Goal: Transaction & Acquisition: Book appointment/travel/reservation

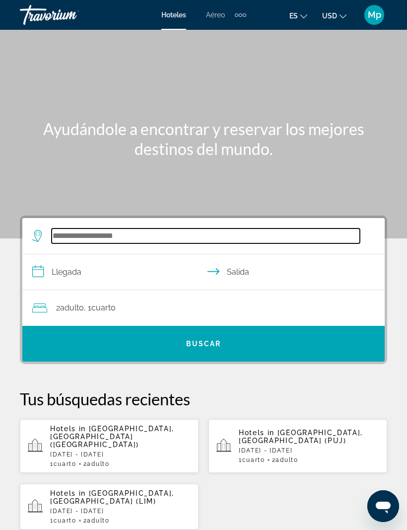
click at [74, 234] on input "Search widget" at bounding box center [206, 236] width 309 height 15
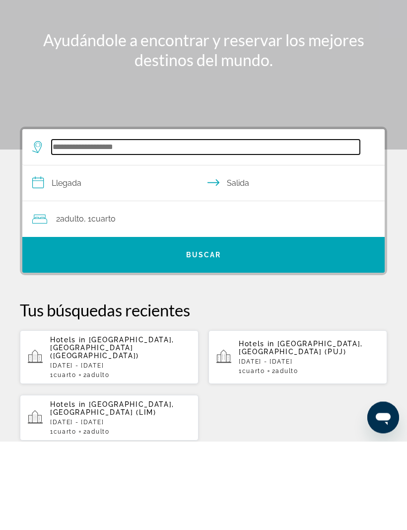
scroll to position [15, 0]
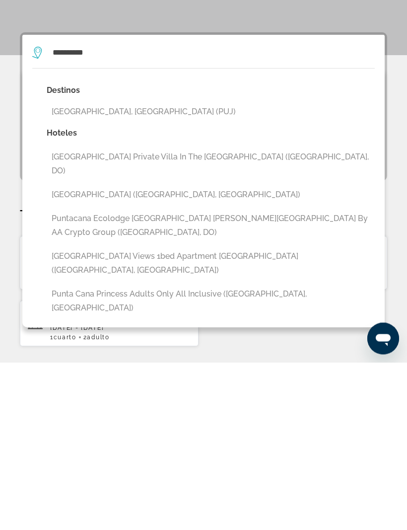
click at [144, 270] on button "[GEOGRAPHIC_DATA], [GEOGRAPHIC_DATA] (PUJ)" at bounding box center [211, 279] width 328 height 19
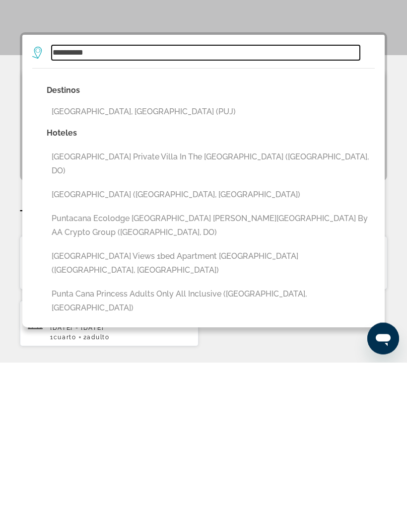
type input "**********"
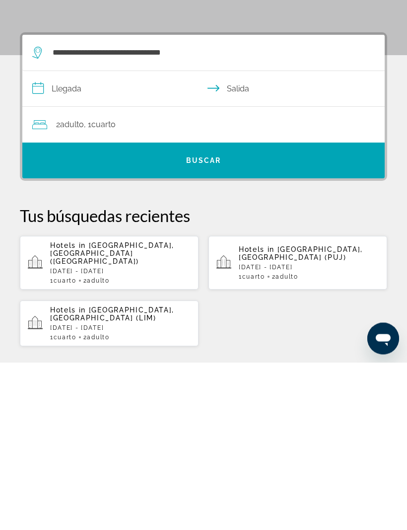
click at [79, 239] on input "**********" at bounding box center [205, 258] width 367 height 38
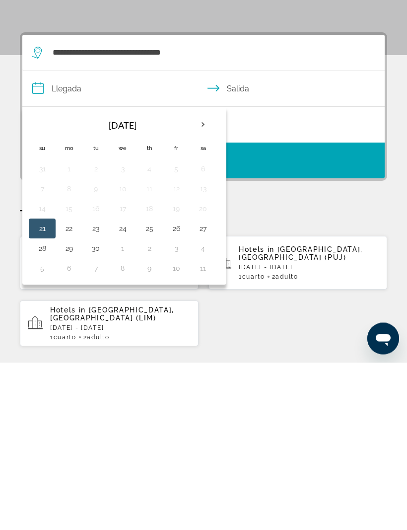
scroll to position [183, 0]
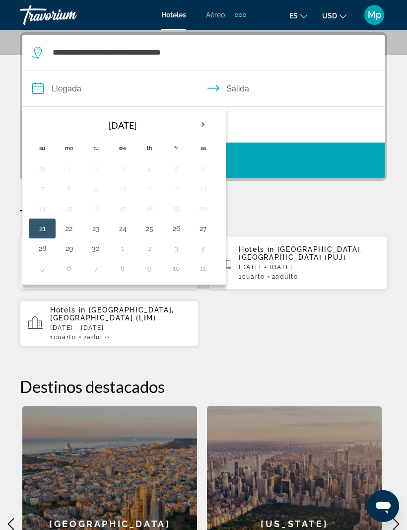
click at [198, 128] on th "Next month" at bounding box center [203, 125] width 27 height 22
click at [205, 171] on button "4" at bounding box center [203, 169] width 16 height 14
click at [205, 189] on button "11" at bounding box center [203, 189] width 16 height 14
type input "**********"
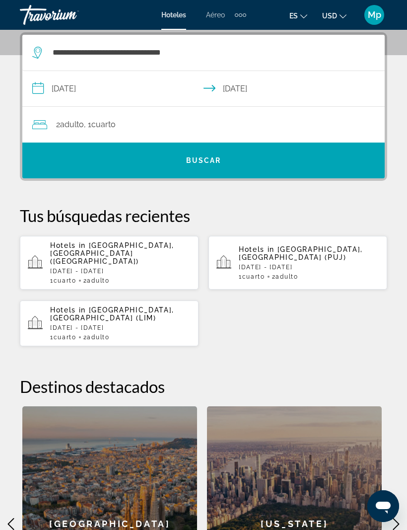
click at [238, 125] on div "2 Adulto Adulto , 1 Cuarto habitaciones" at bounding box center [208, 125] width 353 height 14
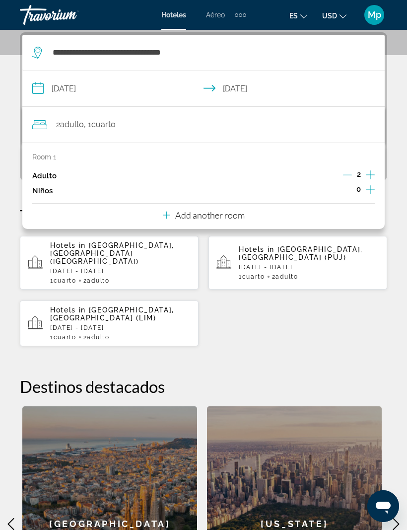
click at [250, 213] on div "Room 1 Adulto 2 Niños 0 Add another room" at bounding box center [203, 186] width 363 height 86
click at [250, 215] on div "Room 1 Adulto 2 Niños 0 Add another room" at bounding box center [203, 186] width 363 height 86
click at [239, 217] on p "Add another room" at bounding box center [210, 215] width 70 height 11
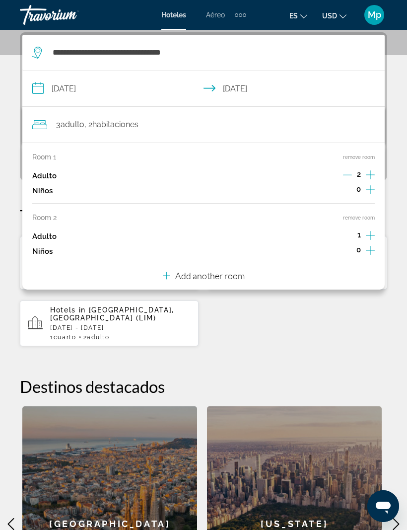
click at [239, 271] on p "Add another room" at bounding box center [210, 275] width 70 height 11
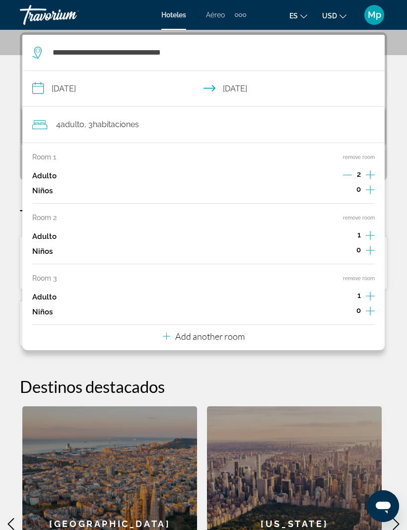
click at [237, 331] on p "Add another room" at bounding box center [210, 336] width 70 height 11
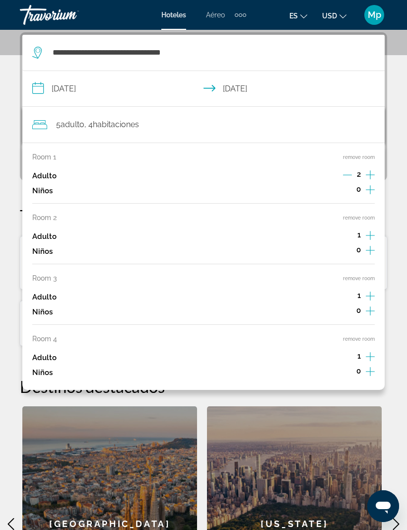
click at [356, 336] on button "remove room" at bounding box center [359, 339] width 32 height 6
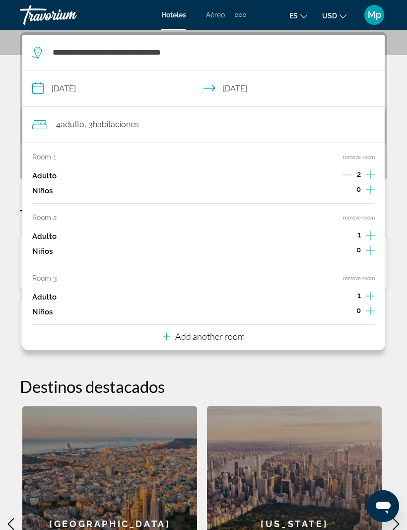
click at [367, 269] on div "Room 1 remove room Adulto 2 Niños 0 Room 2 remove room Adulto 1 Niños 0 Room 3 …" at bounding box center [203, 247] width 363 height 208
click at [362, 218] on button "remove room" at bounding box center [359, 218] width 32 height 6
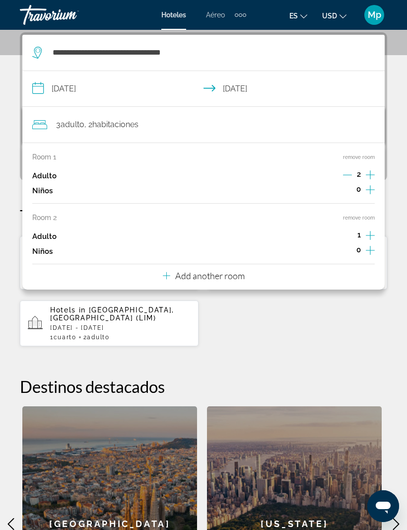
click at [361, 159] on button "remove room" at bounding box center [359, 157] width 32 height 6
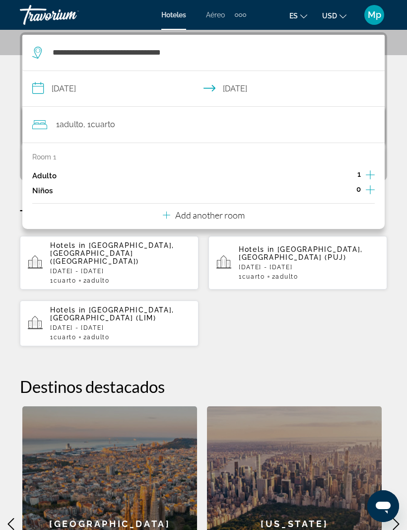
click at [309, 311] on div "Hotels in Cancun, Mexico (CUN) Mon, 29 Sep - Sat, 04 Oct 1 Cuarto habitaciones …" at bounding box center [204, 290] width 368 height 111
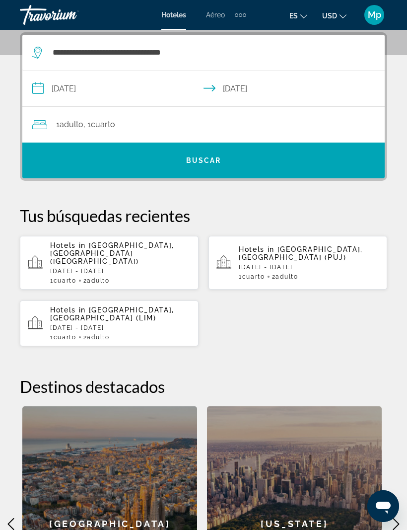
click at [136, 123] on div "1 Adulto Adulto , 1 Cuarto habitaciones" at bounding box center [208, 125] width 353 height 14
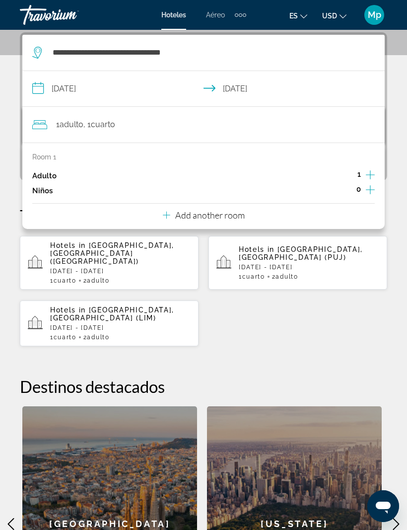
click at [369, 172] on icon "Increment adults" at bounding box center [370, 175] width 9 height 12
click at [280, 327] on div "Hotels in Cancun, Mexico (CUN) Mon, 29 Sep - Sat, 04 Oct 1 Cuarto habitaciones …" at bounding box center [204, 290] width 368 height 111
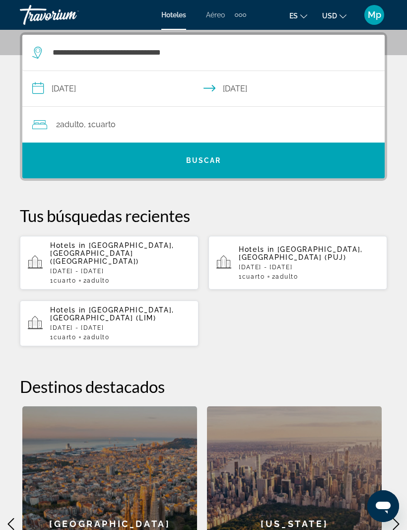
click at [226, 157] on span "Search widget" at bounding box center [203, 161] width 363 height 24
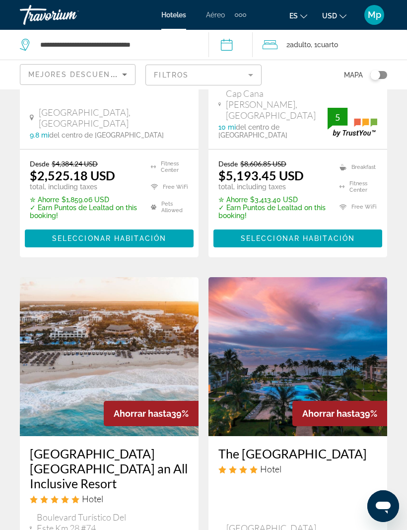
scroll to position [1112, 0]
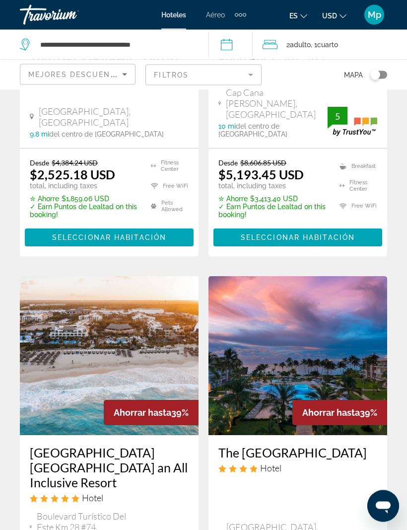
click at [136, 277] on img "Main content" at bounding box center [109, 356] width 179 height 159
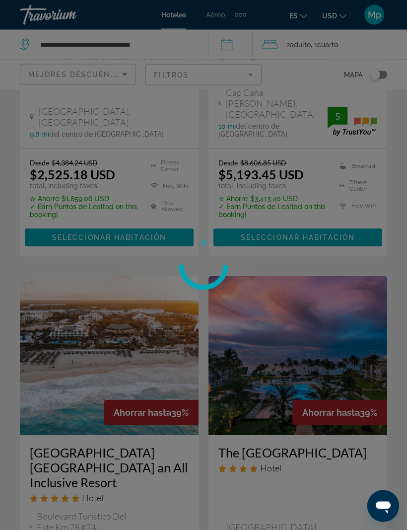
scroll to position [1112, 0]
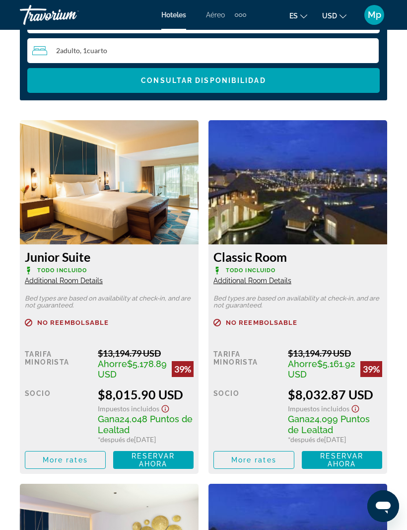
scroll to position [1676, 0]
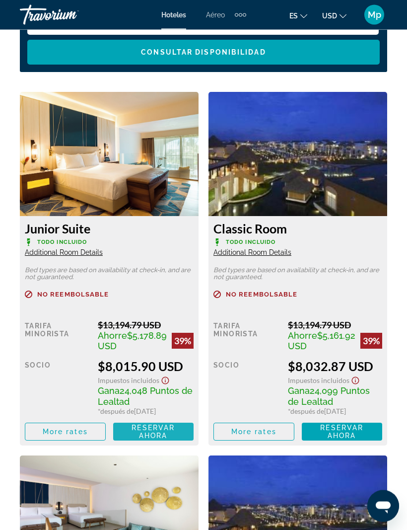
click at [156, 440] on span "Reservar ahora" at bounding box center [153, 432] width 43 height 16
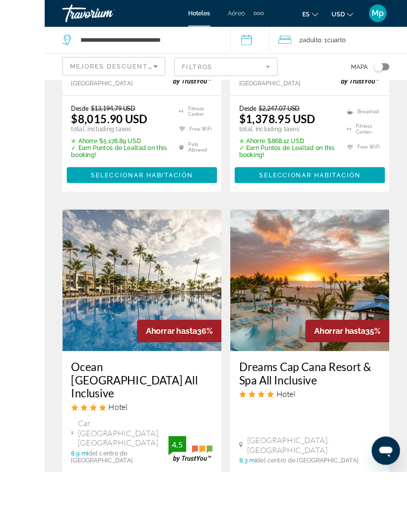
scroll to position [1706, 0]
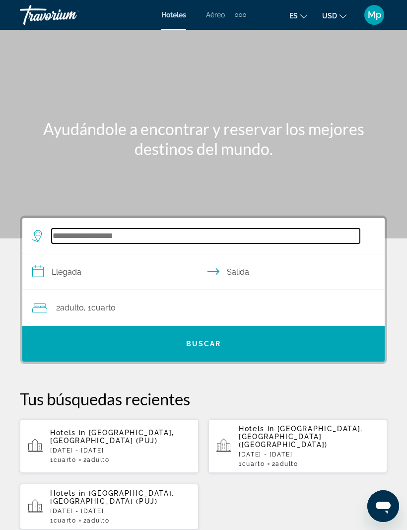
click at [80, 229] on input "Search widget" at bounding box center [206, 236] width 309 height 15
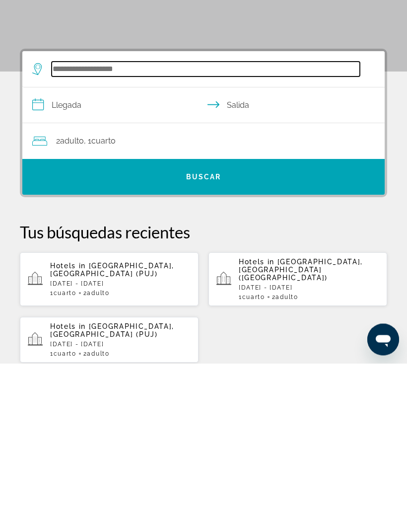
scroll to position [15, 0]
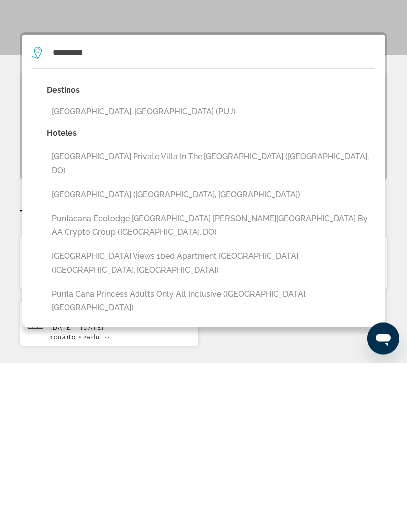
click at [182, 270] on button "[GEOGRAPHIC_DATA], [GEOGRAPHIC_DATA] (PUJ)" at bounding box center [211, 279] width 328 height 19
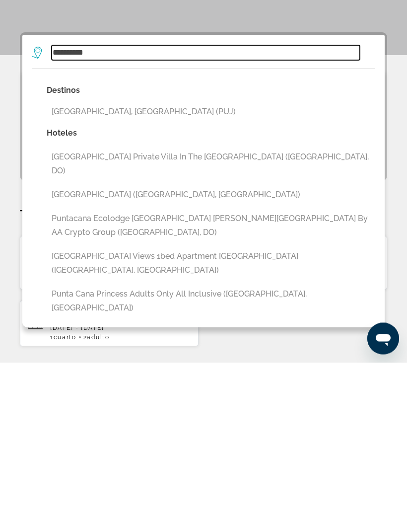
type input "**********"
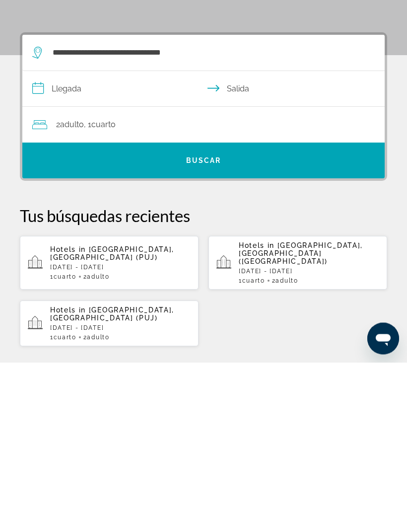
click at [70, 239] on input "**********" at bounding box center [205, 258] width 367 height 38
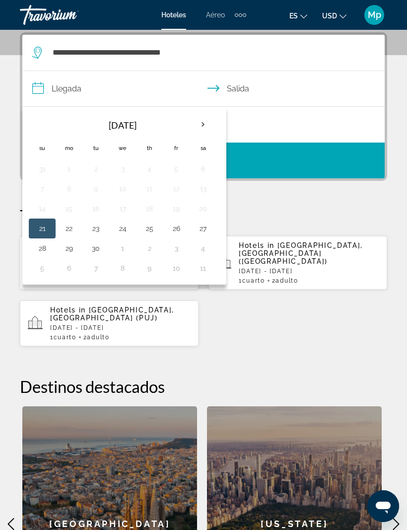
click at [202, 124] on th "Next month" at bounding box center [203, 125] width 27 height 22
click at [67, 185] on button "6" at bounding box center [69, 189] width 16 height 14
click at [207, 188] on button "11" at bounding box center [203, 189] width 16 height 14
type input "**********"
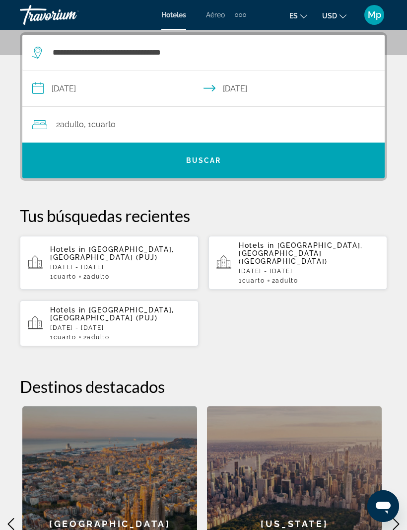
click at [183, 122] on div "2 Adulto Adulto , 1 Cuarto habitaciones" at bounding box center [208, 125] width 353 height 14
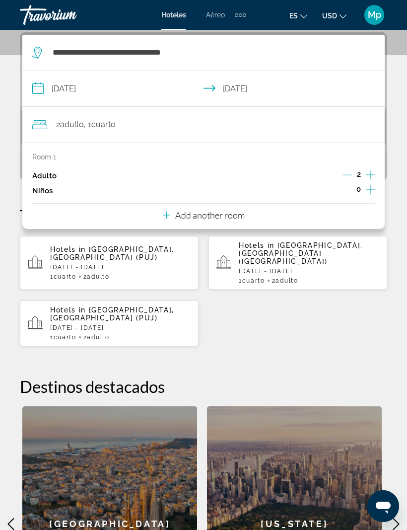
click at [240, 213] on p "Add another room" at bounding box center [210, 215] width 70 height 11
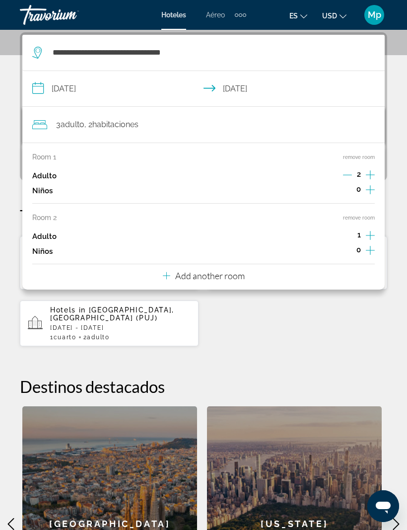
click at [244, 273] on p "Add another room" at bounding box center [210, 275] width 70 height 11
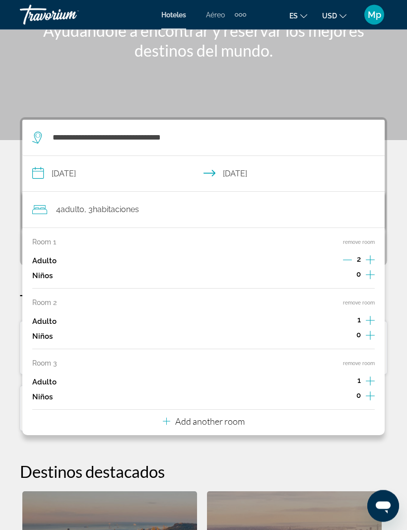
scroll to position [95, 0]
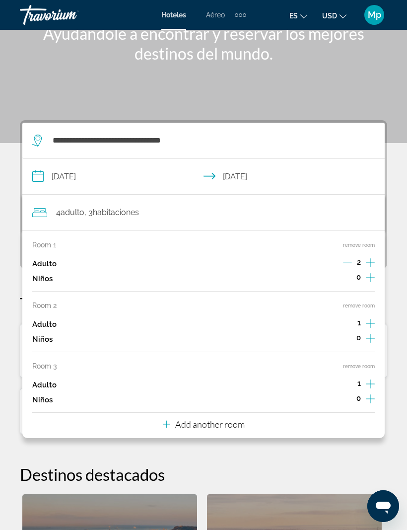
click at [234, 419] on p "Add another room" at bounding box center [210, 424] width 70 height 11
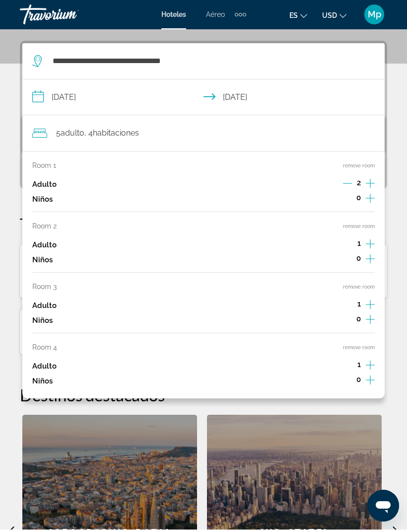
scroll to position [183, 0]
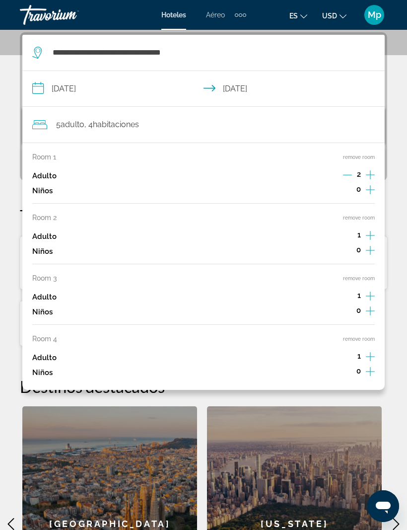
click at [365, 336] on button "remove room" at bounding box center [359, 339] width 32 height 6
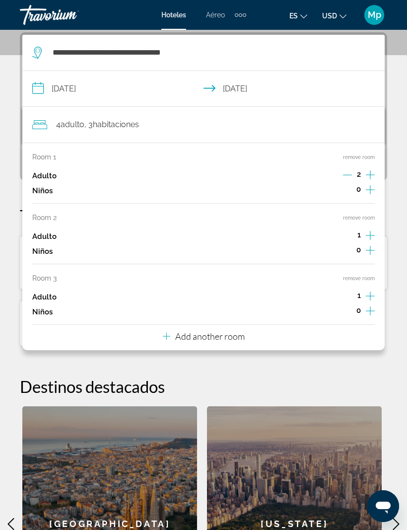
click at [363, 275] on button "remove room" at bounding box center [359, 278] width 32 height 6
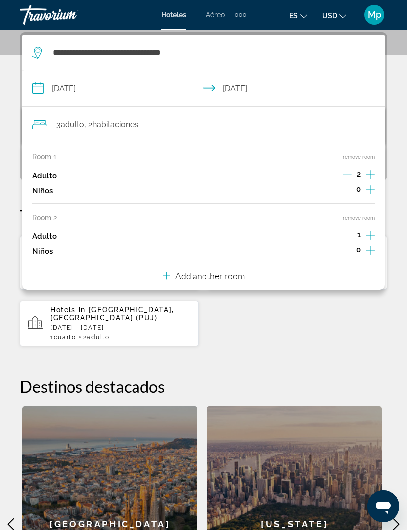
click at [364, 215] on button "remove room" at bounding box center [359, 218] width 32 height 6
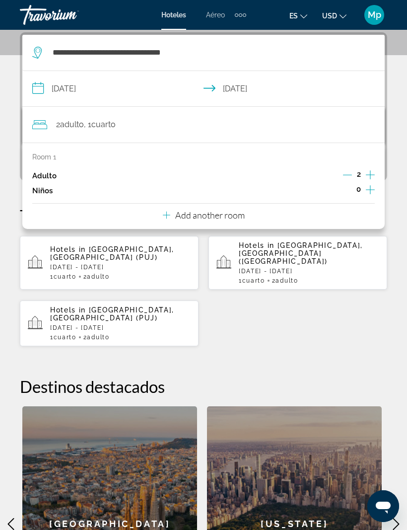
click at [325, 295] on div "Hotels in Punta Cana, Dominican Republic (PUJ) Sat, 04 Oct - Sat, 11 Oct 1 Cuar…" at bounding box center [204, 290] width 368 height 111
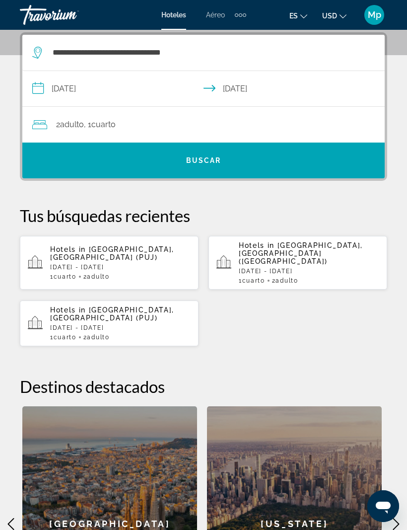
click at [310, 149] on span "Search widget" at bounding box center [203, 161] width 363 height 24
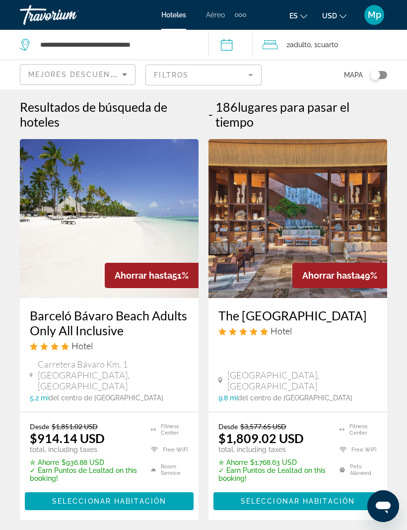
scroll to position [5, 0]
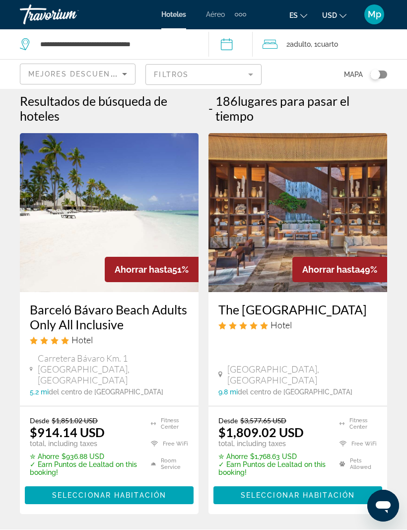
click at [130, 193] on img "Main content" at bounding box center [109, 213] width 179 height 159
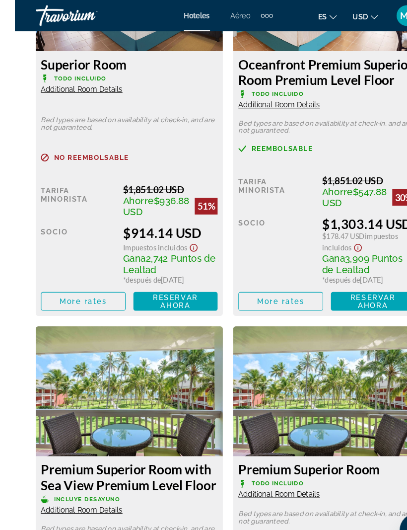
scroll to position [1821, 0]
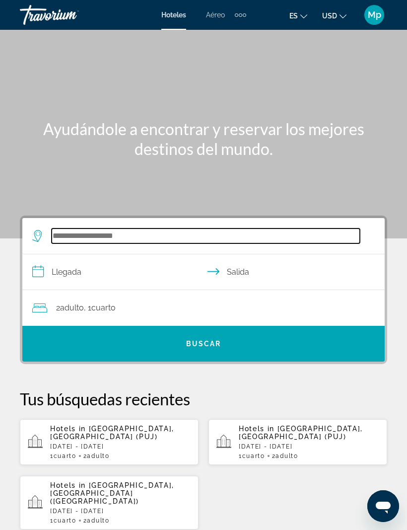
click at [97, 232] on input "Search widget" at bounding box center [206, 236] width 309 height 15
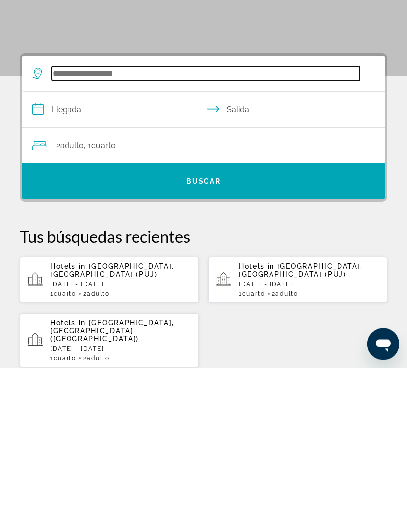
scroll to position [15, 0]
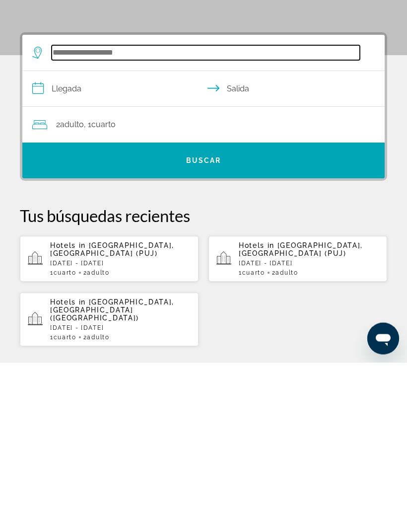
click at [70, 213] on input "Search widget" at bounding box center [206, 220] width 309 height 15
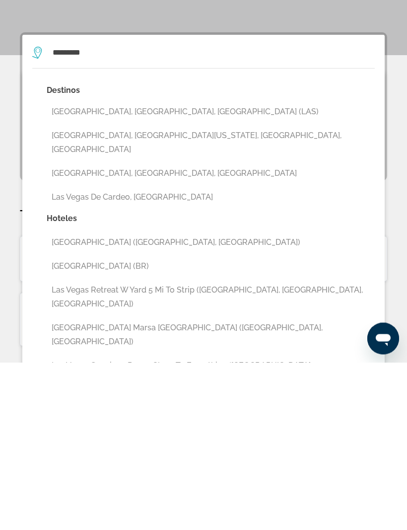
click at [128, 270] on button "Las Vegas, NV, United States (LAS)" at bounding box center [211, 279] width 328 height 19
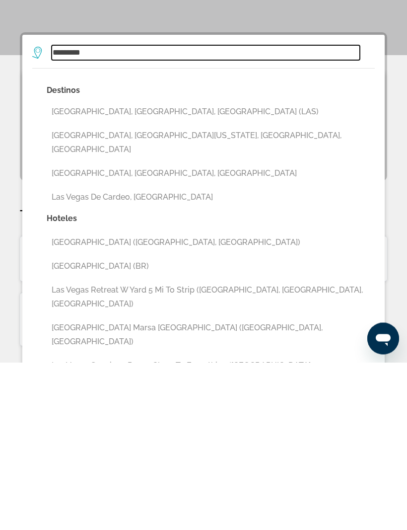
type input "**********"
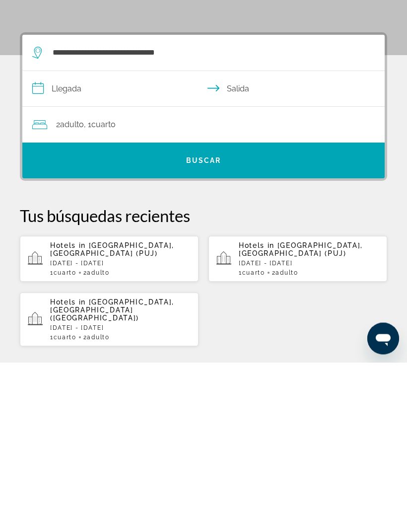
click at [76, 239] on input "**********" at bounding box center [205, 258] width 367 height 38
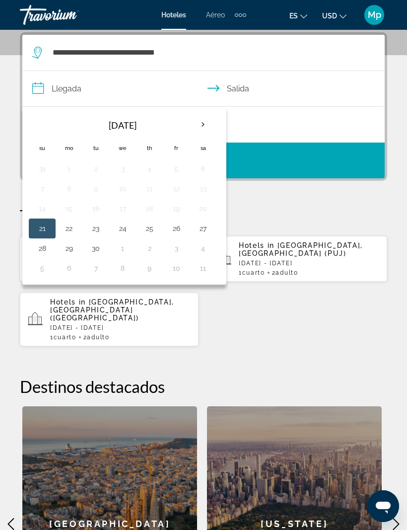
click at [205, 122] on th "Next month" at bounding box center [203, 125] width 27 height 22
click at [175, 148] on th "Fr" at bounding box center [176, 148] width 27 height 22
click at [171, 146] on th "Fr" at bounding box center [176, 148] width 27 height 22
click at [75, 86] on input "**********" at bounding box center [205, 90] width 367 height 38
click at [176, 147] on th "Fr" at bounding box center [176, 148] width 27 height 22
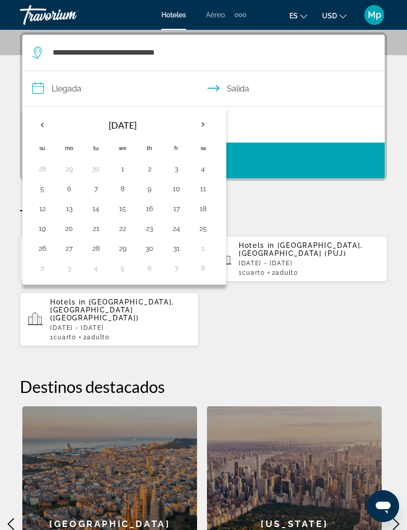
click at [283, 207] on p "Tus búsquedas recientes" at bounding box center [204, 216] width 368 height 20
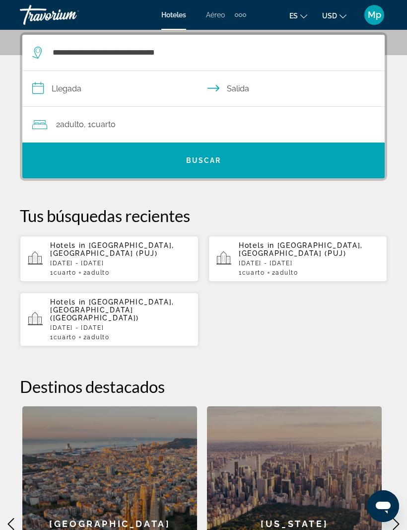
click at [71, 88] on input "**********" at bounding box center [205, 90] width 367 height 38
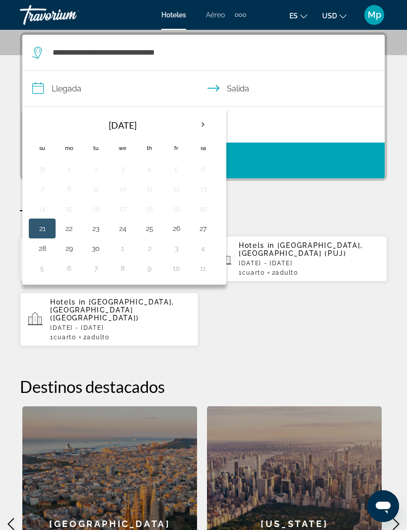
click at [197, 118] on th "Next month" at bounding box center [203, 125] width 27 height 22
click at [178, 166] on button "3" at bounding box center [176, 169] width 16 height 14
click at [44, 188] on button "5" at bounding box center [42, 189] width 16 height 14
type input "**********"
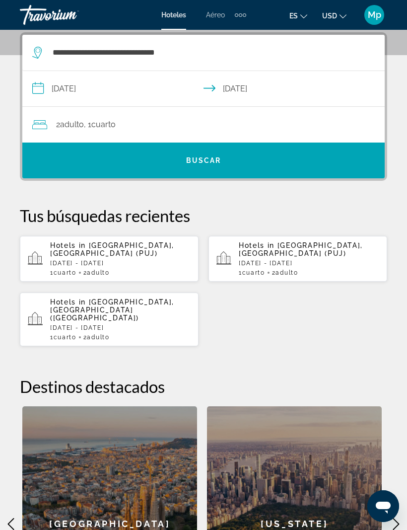
click at [202, 121] on div "2 Adulto Adulto , 1 Cuarto habitaciones" at bounding box center [208, 125] width 353 height 14
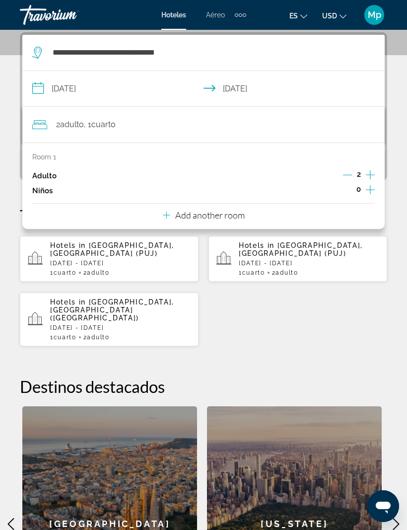
click at [253, 208] on div "Room 1 Adulto 2 Niños 0 Add another room" at bounding box center [203, 186] width 363 height 86
click at [244, 213] on p "Add another room" at bounding box center [210, 215] width 70 height 11
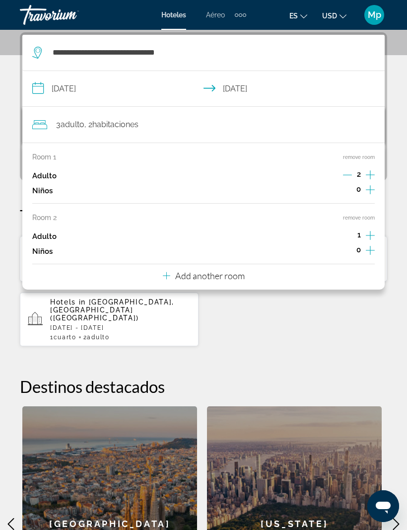
click at [243, 270] on p "Add another room" at bounding box center [210, 275] width 70 height 11
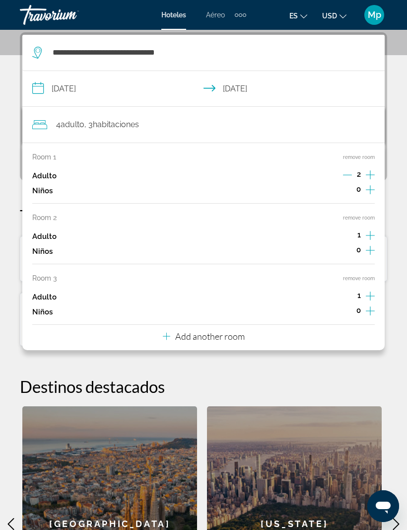
click at [255, 336] on div "Room 1 remove room Adulto 2 Niños 0 Room 2 remove room Adulto 1 Niños 0 Room 3 …" at bounding box center [203, 247] width 363 height 208
click at [244, 331] on p "Add another room" at bounding box center [210, 336] width 70 height 11
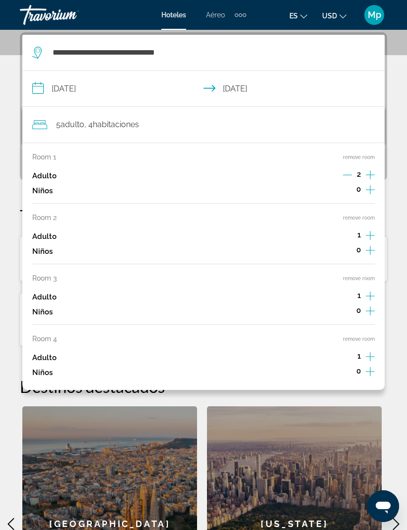
click at [368, 336] on button "remove room" at bounding box center [359, 339] width 32 height 6
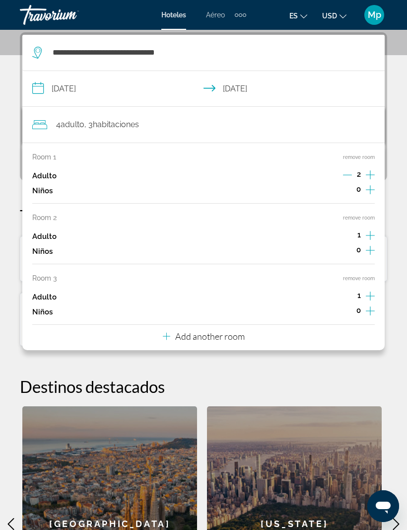
click at [363, 275] on button "remove room" at bounding box center [359, 278] width 32 height 6
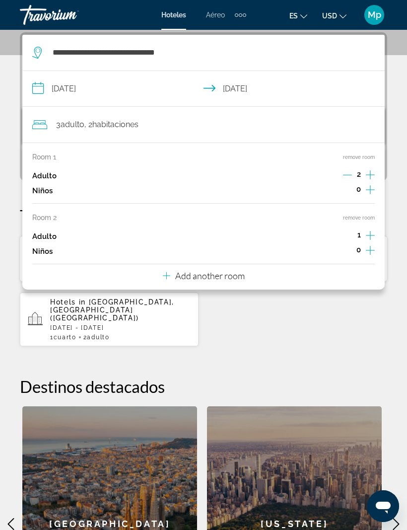
click at [359, 217] on button "remove room" at bounding box center [359, 218] width 32 height 6
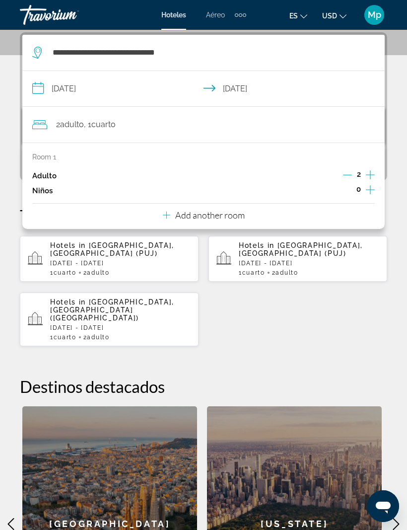
click at [324, 319] on div "Hotels in Punta Cana, Dominican Republic (PUJ) Mon, 06 Oct - Sat, 11 Oct 1 Cuar…" at bounding box center [204, 290] width 368 height 111
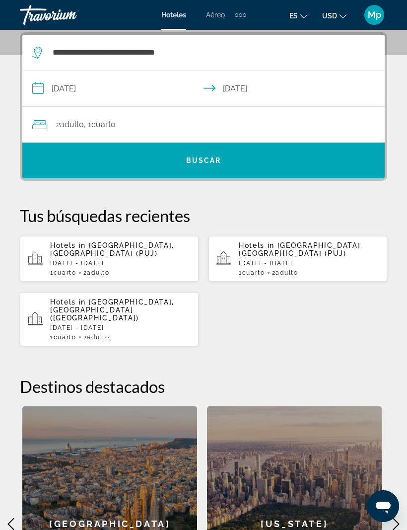
click at [214, 160] on span "Buscar" at bounding box center [203, 160] width 35 height 8
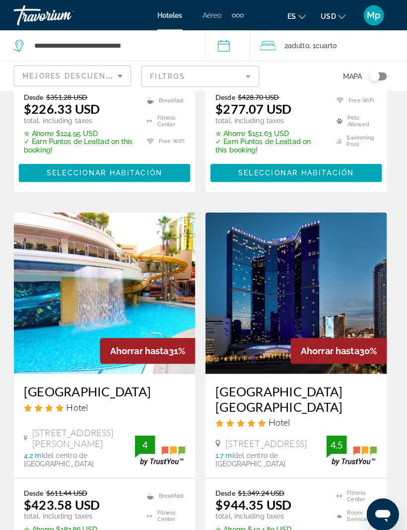
scroll to position [1984, 0]
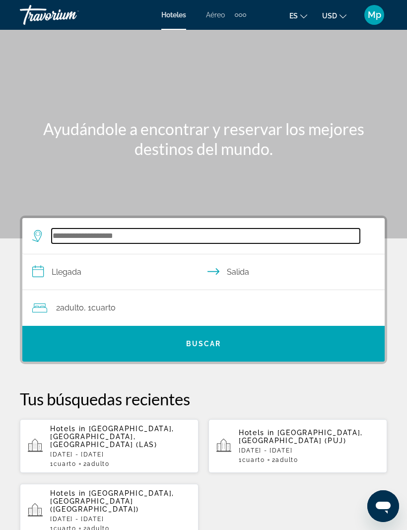
click at [102, 235] on input "Search widget" at bounding box center [206, 236] width 309 height 15
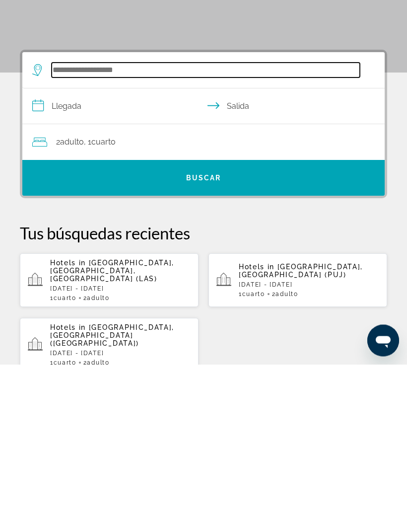
scroll to position [15, 0]
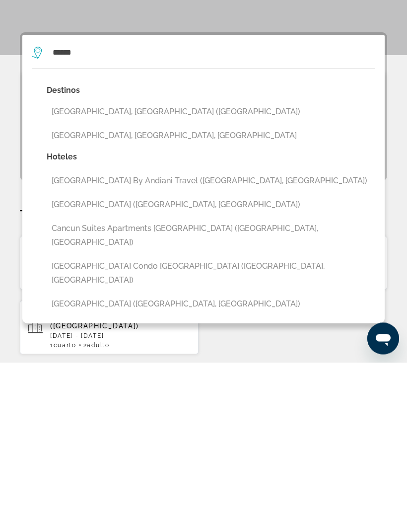
click at [117, 270] on button "[GEOGRAPHIC_DATA], [GEOGRAPHIC_DATA] ([GEOGRAPHIC_DATA])" at bounding box center [211, 279] width 328 height 19
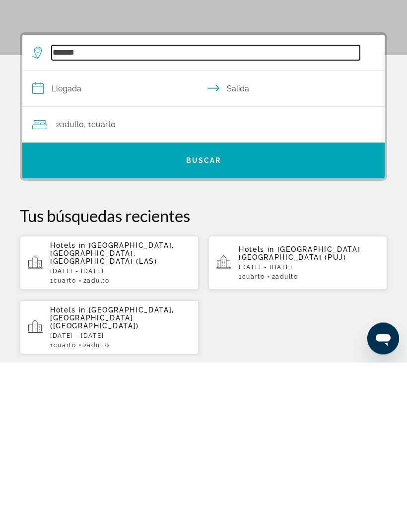
type input "*******"
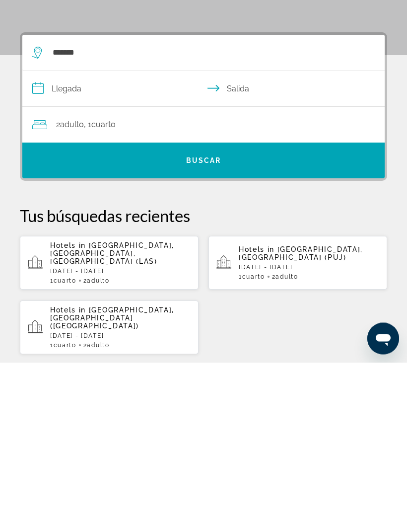
click at [70, 239] on input "**********" at bounding box center [205, 258] width 367 height 38
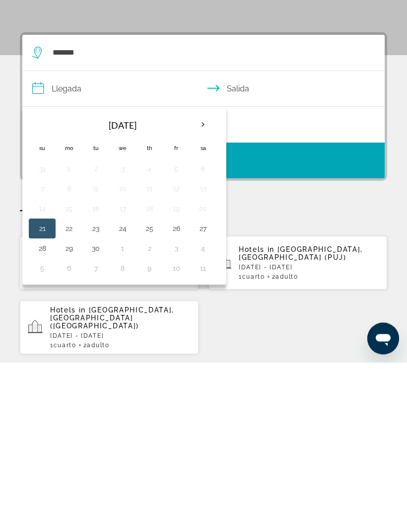
scroll to position [183, 0]
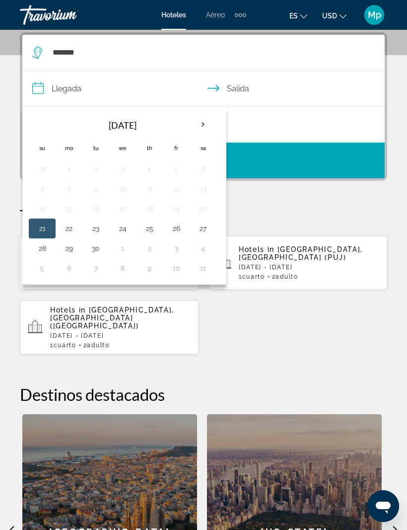
click at [208, 231] on button "27" at bounding box center [203, 229] width 16 height 14
click at [148, 248] on button "2" at bounding box center [150, 248] width 16 height 14
type input "**********"
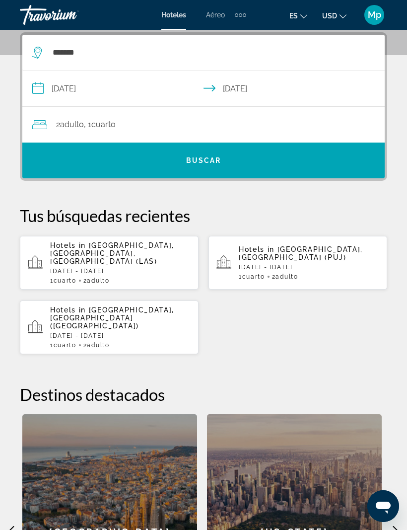
click at [281, 157] on span "Search widget" at bounding box center [203, 161] width 363 height 24
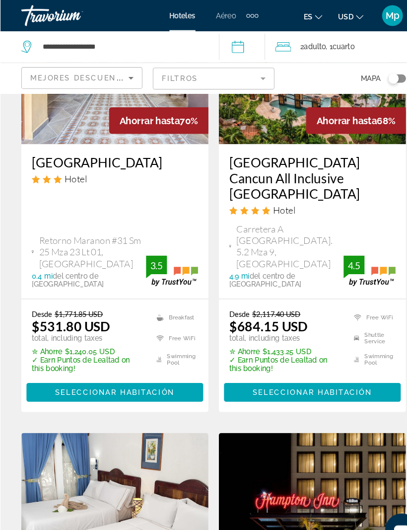
scroll to position [159, 0]
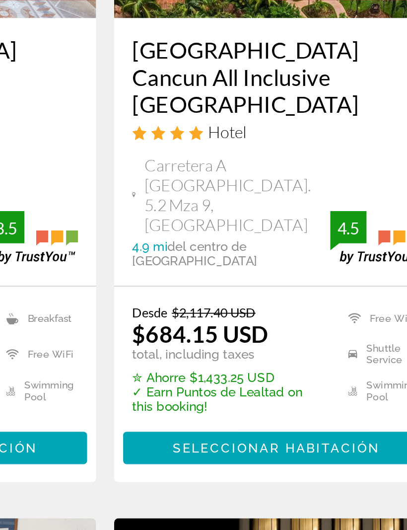
click at [241, 372] on span "Seleccionar habitación" at bounding box center [298, 376] width 114 height 8
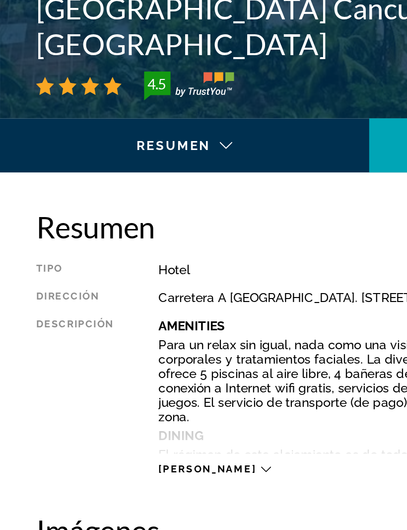
scroll to position [225, 0]
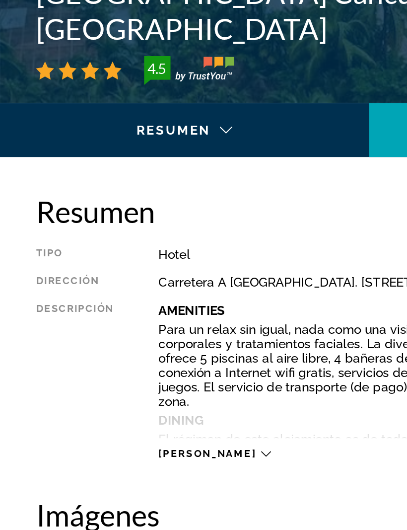
click at [164, 397] on p "Para un relax sin igual, nada como una visita al spa, que ofrece masajes, trata…" at bounding box center [237, 421] width 300 height 48
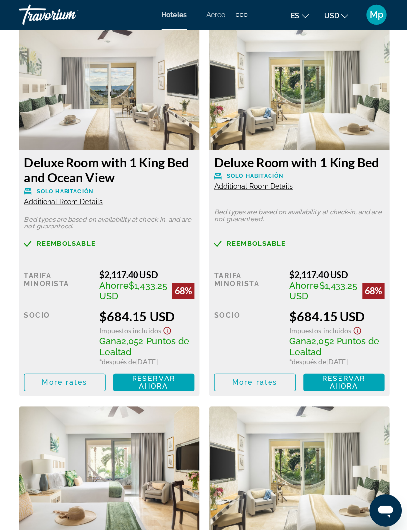
scroll to position [1744, 0]
click at [165, 387] on span "Reservar ahora" at bounding box center [153, 379] width 43 height 16
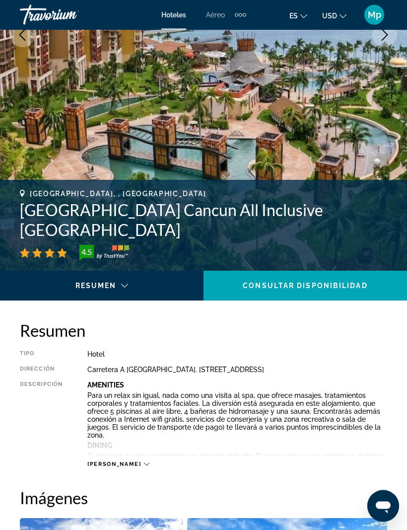
scroll to position [231, 0]
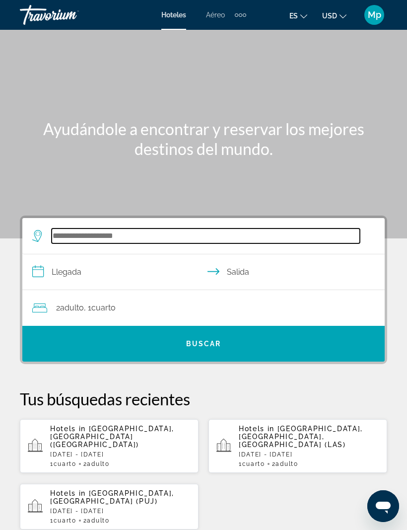
click at [76, 229] on input "Search widget" at bounding box center [206, 236] width 309 height 15
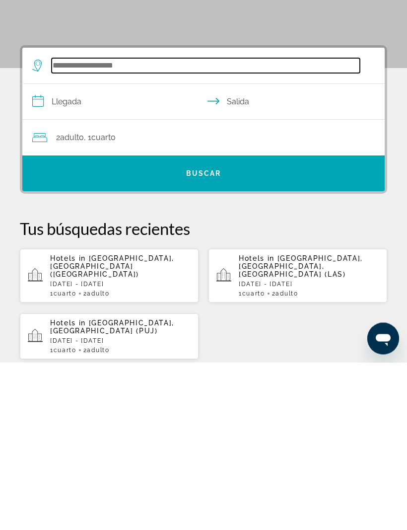
scroll to position [15, 0]
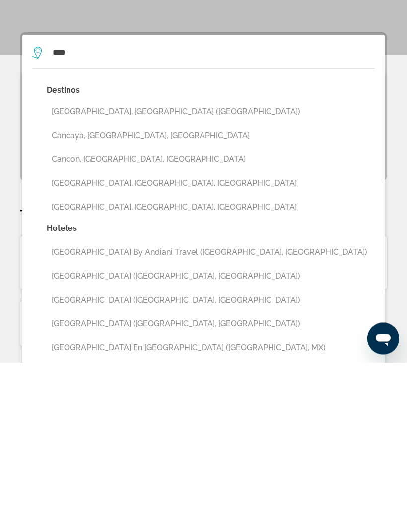
click at [114, 270] on button "[GEOGRAPHIC_DATA], [GEOGRAPHIC_DATA] ([GEOGRAPHIC_DATA])" at bounding box center [211, 279] width 328 height 19
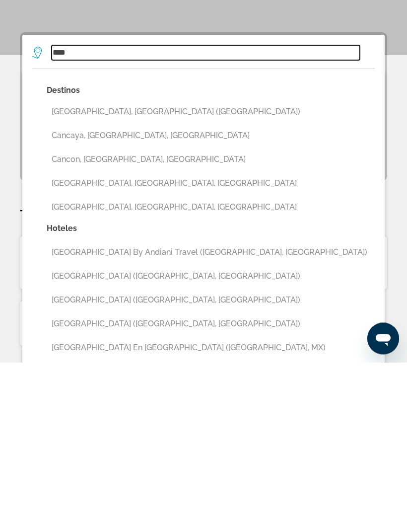
type input "**********"
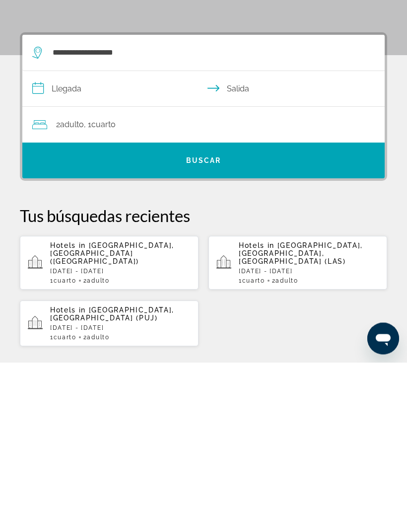
click at [71, 239] on input "**********" at bounding box center [205, 258] width 367 height 38
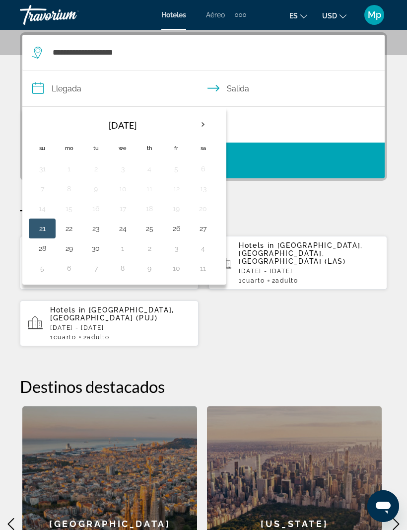
click at [200, 226] on button "27" at bounding box center [203, 229] width 16 height 14
click at [148, 248] on button "2" at bounding box center [150, 248] width 16 height 14
type input "**********"
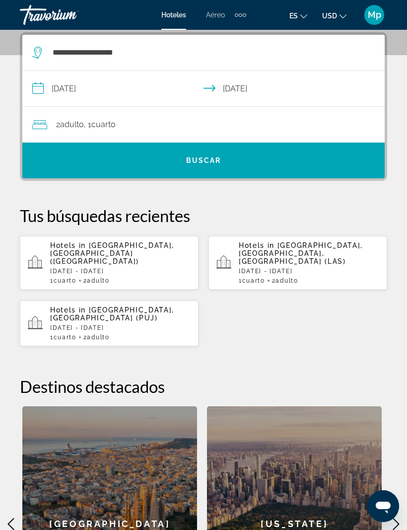
click at [206, 158] on span "Buscar" at bounding box center [203, 160] width 35 height 8
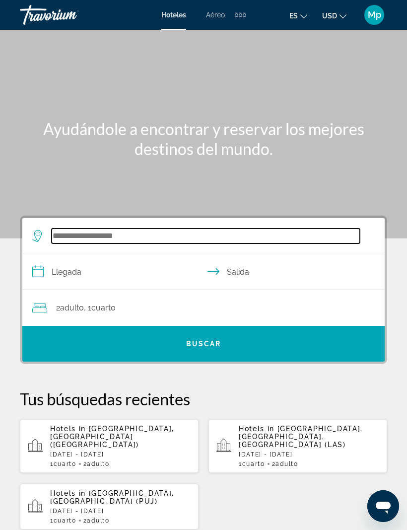
click at [82, 230] on input "Search widget" at bounding box center [206, 236] width 309 height 15
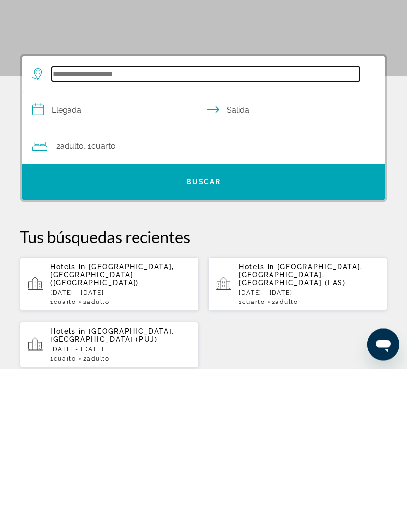
scroll to position [15, 0]
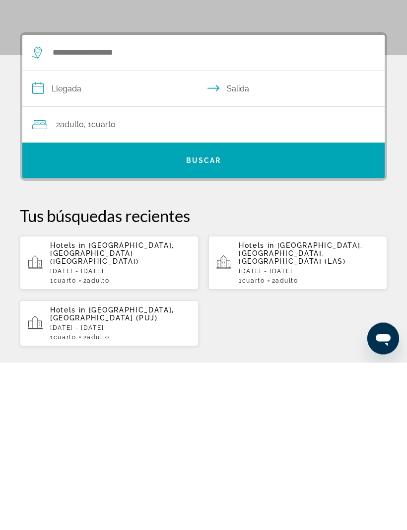
click at [140, 409] on span "[GEOGRAPHIC_DATA], [GEOGRAPHIC_DATA] ([GEOGRAPHIC_DATA])" at bounding box center [112, 421] width 124 height 24
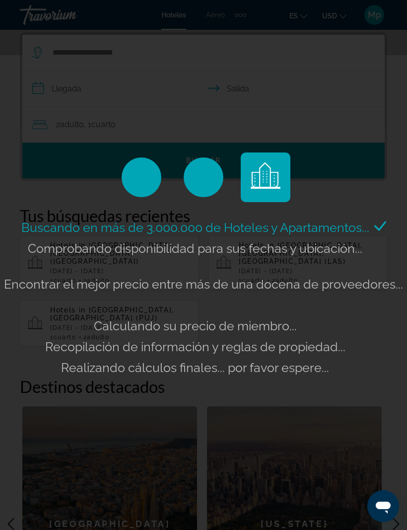
click at [345, 103] on div "Buscando en más de 3.000.000 de Hoteles y Apartamentos... Comprobando disponibi…" at bounding box center [203, 265] width 407 height 530
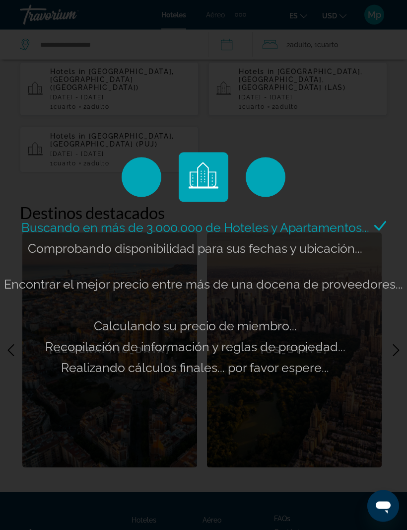
scroll to position [432, 0]
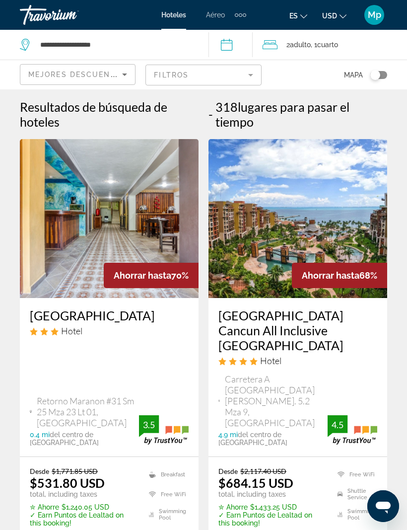
click at [278, 41] on icon "Travelers: 2 adults, 0 children" at bounding box center [270, 44] width 15 height 9
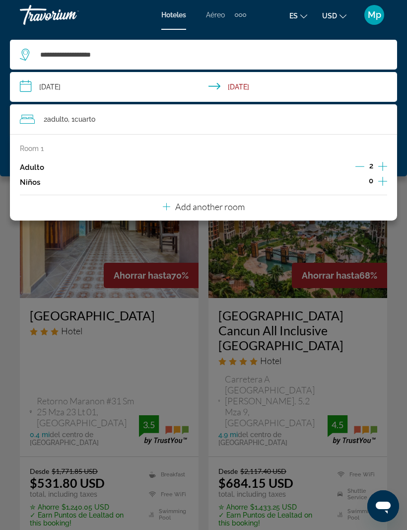
click at [241, 204] on p "Add another room" at bounding box center [210, 206] width 70 height 11
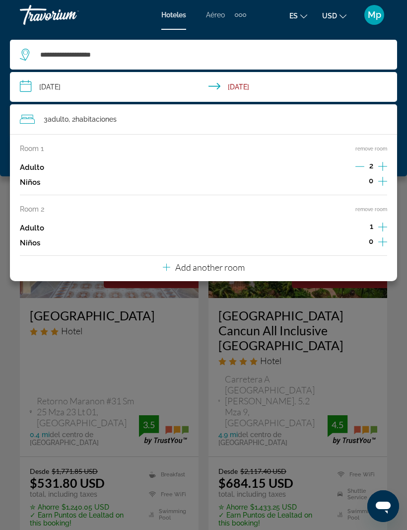
click at [384, 221] on icon "Increment adults" at bounding box center [383, 227] width 9 height 12
click at [396, 297] on div "Main content" at bounding box center [203, 265] width 407 height 530
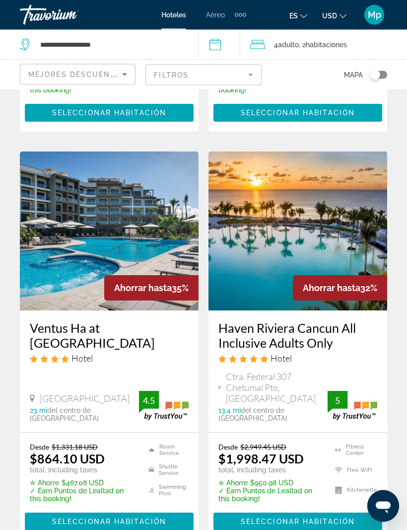
scroll to position [849, 0]
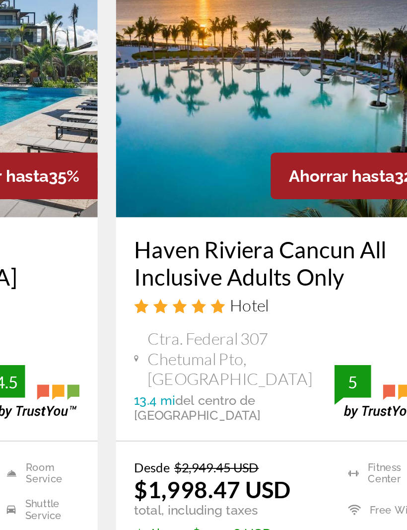
click at [241, 500] on span "Seleccionar habitación" at bounding box center [298, 504] width 114 height 8
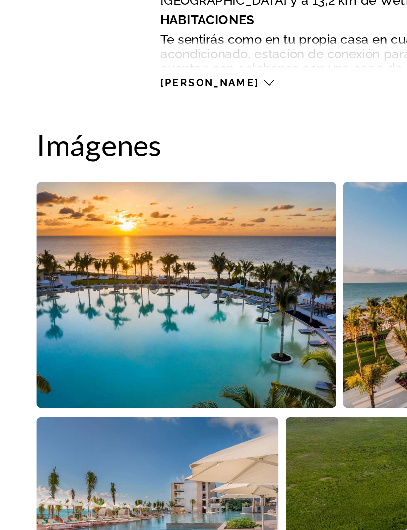
scroll to position [427, 0]
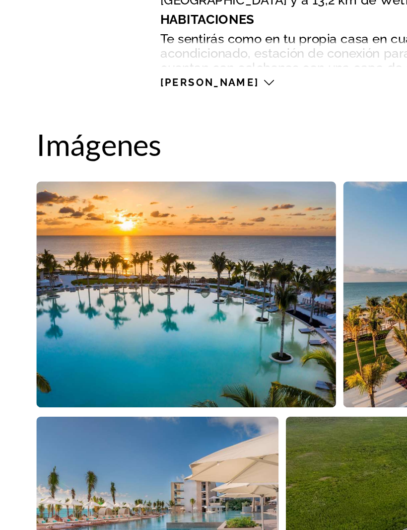
click at [142, 322] on img "Open full-screen image slider" at bounding box center [101, 383] width 163 height 123
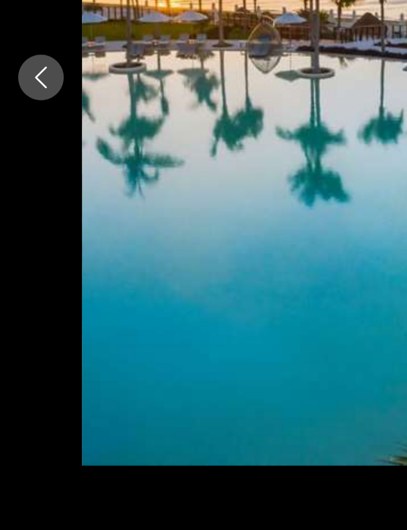
scroll to position [427, 0]
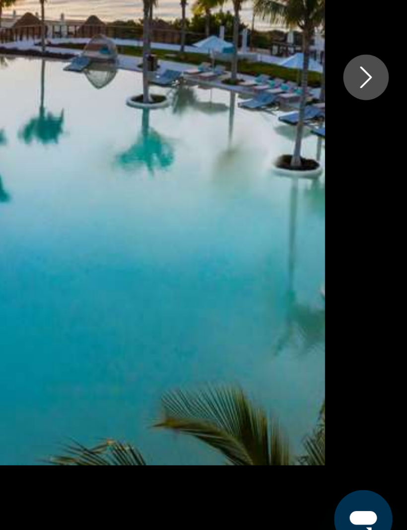
click at [382, 259] on icon "Next image" at bounding box center [385, 265] width 6 height 12
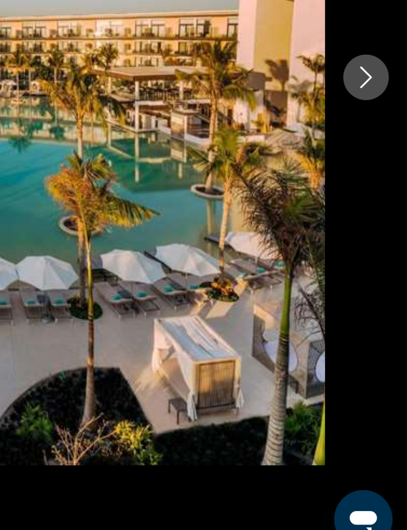
scroll to position [427, 0]
click at [379, 259] on icon "Next image" at bounding box center [385, 265] width 12 height 12
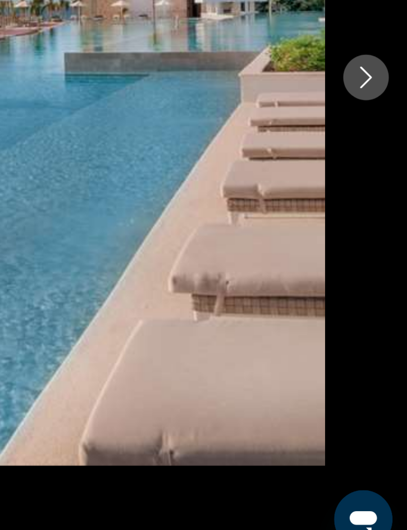
click at [379, 259] on icon "Next image" at bounding box center [385, 265] width 12 height 12
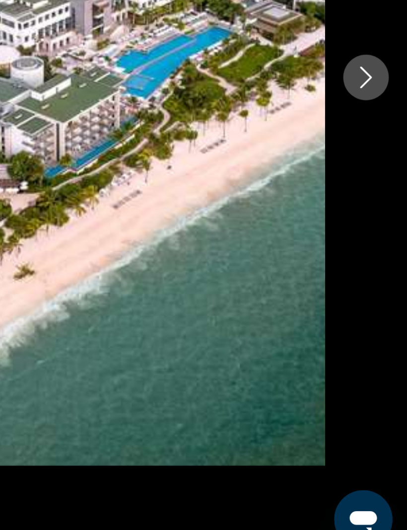
click at [382, 259] on icon "Next image" at bounding box center [385, 265] width 6 height 12
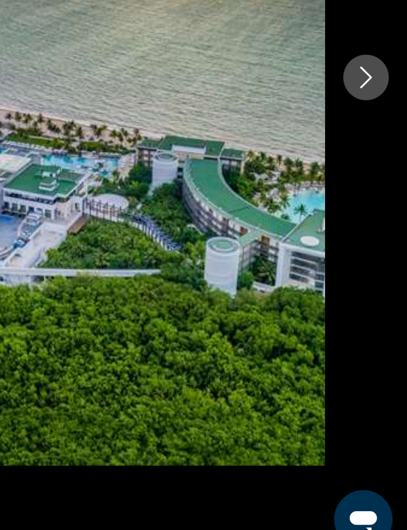
click at [379, 259] on icon "Next image" at bounding box center [385, 265] width 12 height 12
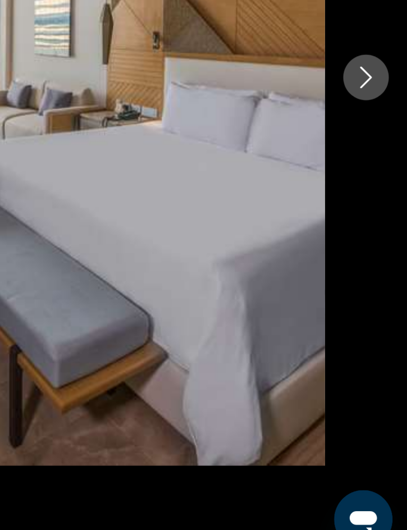
click at [382, 259] on icon "Next image" at bounding box center [385, 265] width 6 height 12
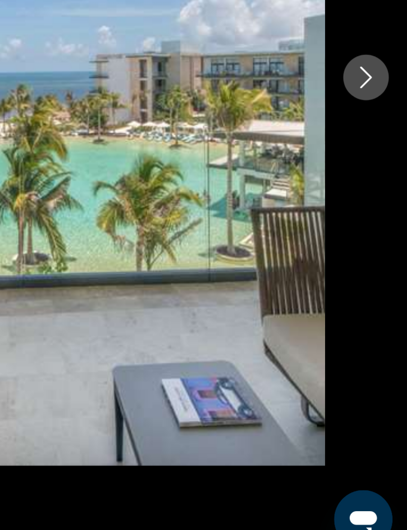
click at [382, 259] on icon "Next image" at bounding box center [385, 265] width 6 height 12
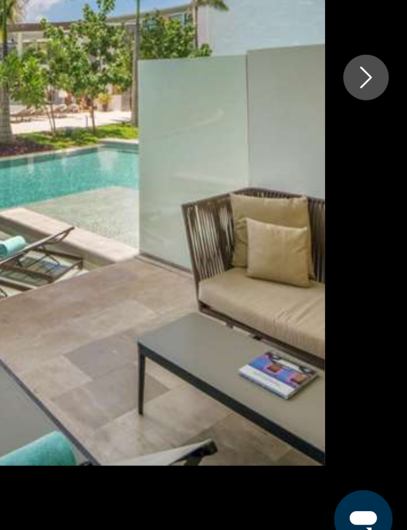
click at [379, 259] on icon "Next image" at bounding box center [385, 265] width 12 height 12
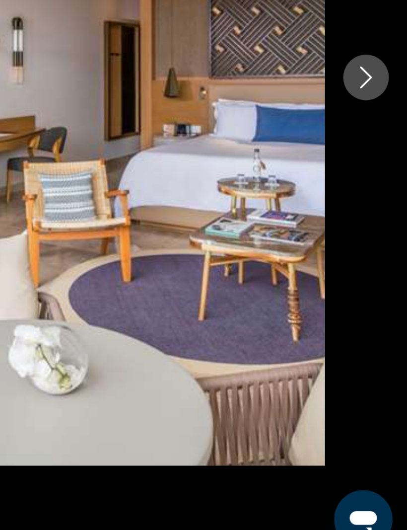
click at [379, 259] on icon "Next image" at bounding box center [385, 265] width 12 height 12
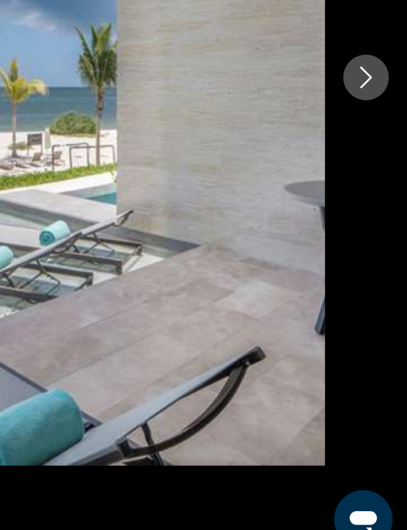
click at [379, 259] on icon "Next image" at bounding box center [385, 265] width 12 height 12
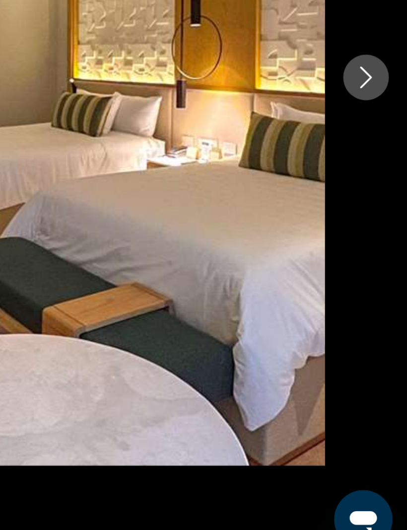
click at [379, 259] on icon "Next image" at bounding box center [385, 265] width 12 height 12
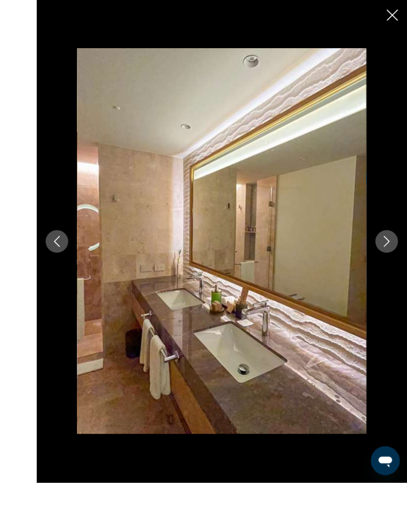
scroll to position [572, 0]
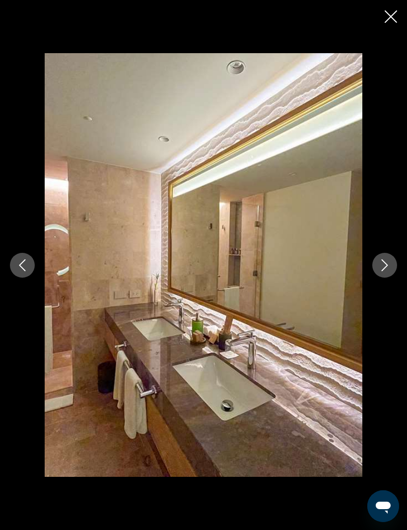
click at [386, 271] on icon "Next image" at bounding box center [385, 265] width 6 height 12
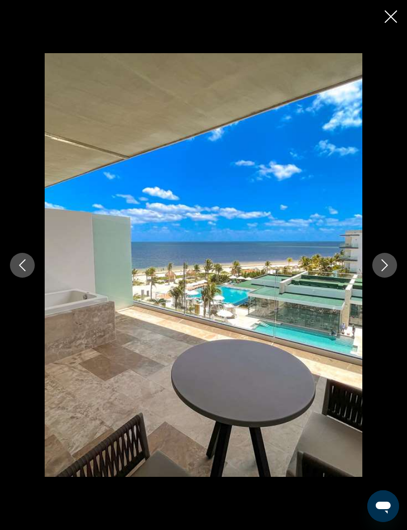
click at [385, 271] on icon "Next image" at bounding box center [385, 265] width 6 height 12
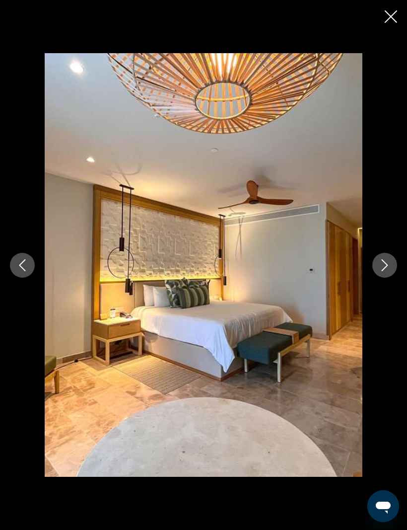
click at [384, 271] on icon "Next image" at bounding box center [385, 265] width 12 height 12
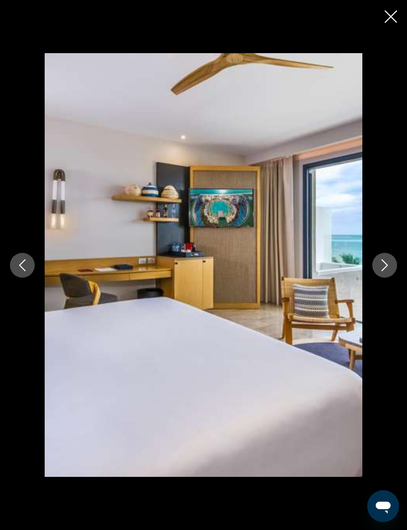
click at [387, 271] on icon "Next image" at bounding box center [385, 265] width 6 height 12
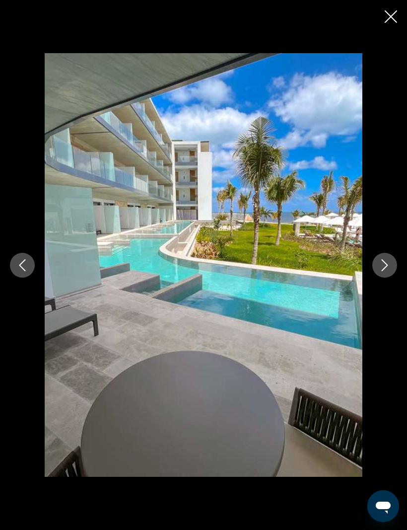
click at [387, 271] on icon "Next image" at bounding box center [385, 265] width 12 height 12
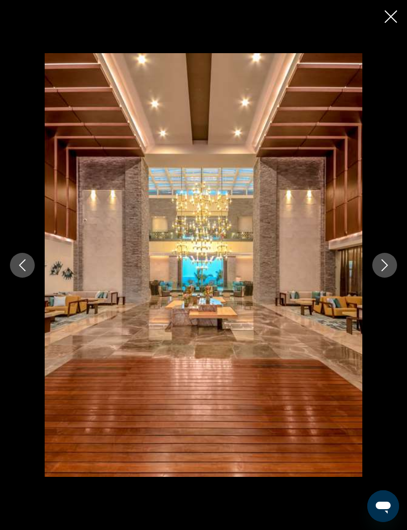
click at [388, 271] on icon "Next image" at bounding box center [385, 265] width 12 height 12
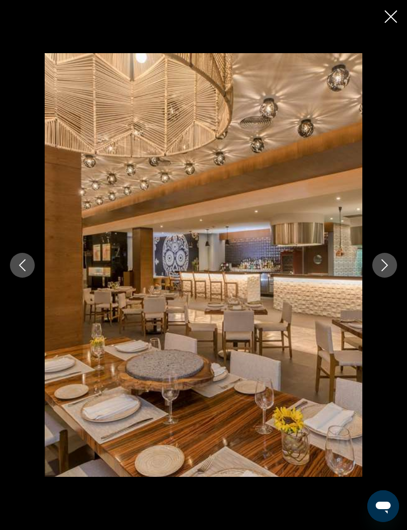
click at [386, 271] on icon "Next image" at bounding box center [385, 265] width 6 height 12
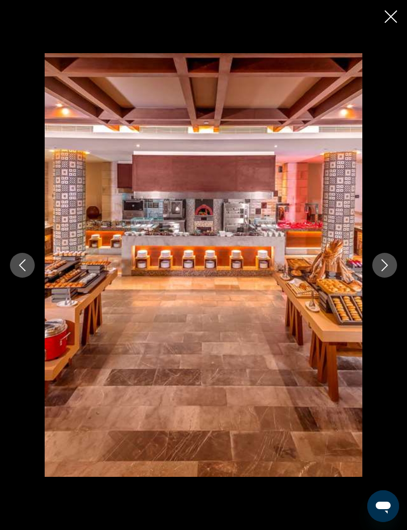
click at [389, 271] on icon "Next image" at bounding box center [385, 265] width 12 height 12
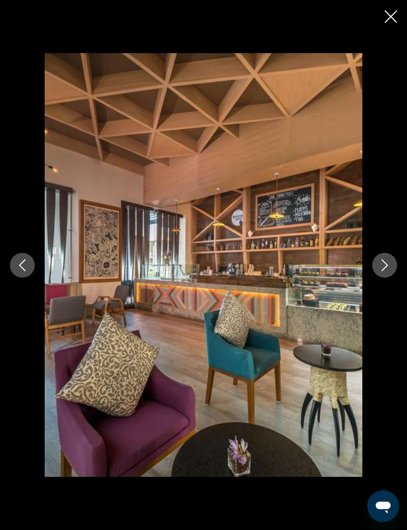
click at [387, 271] on icon "Next image" at bounding box center [385, 265] width 12 height 12
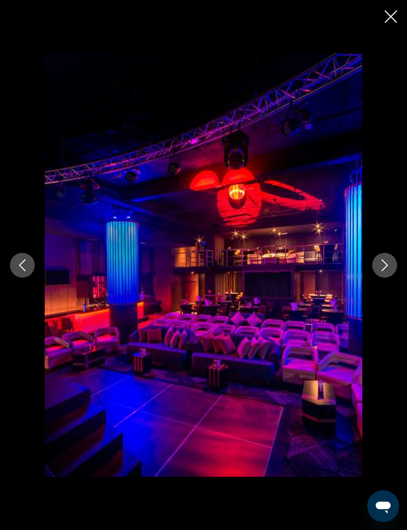
click at [386, 271] on icon "Next image" at bounding box center [385, 265] width 6 height 12
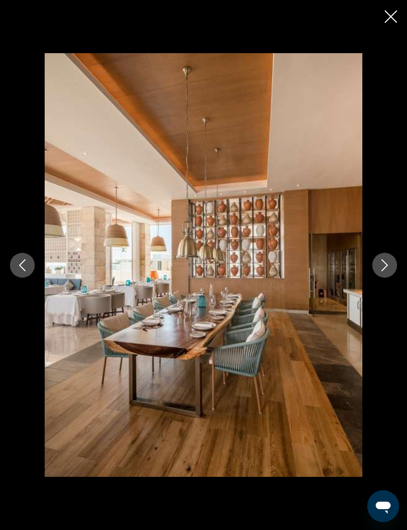
click at [392, 14] on icon "Close slideshow" at bounding box center [391, 16] width 12 height 12
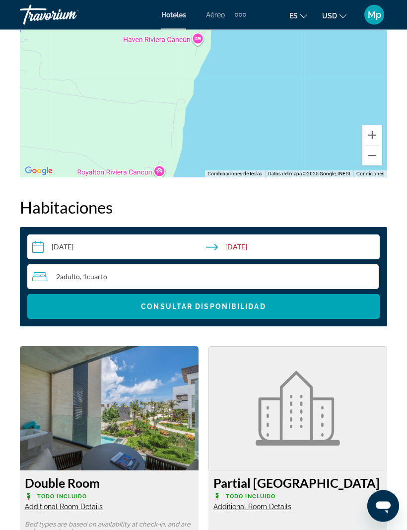
scroll to position [1490, 0]
click at [120, 275] on div "2 Adulto Adulto , 1 Cuarto habitaciones" at bounding box center [205, 277] width 347 height 12
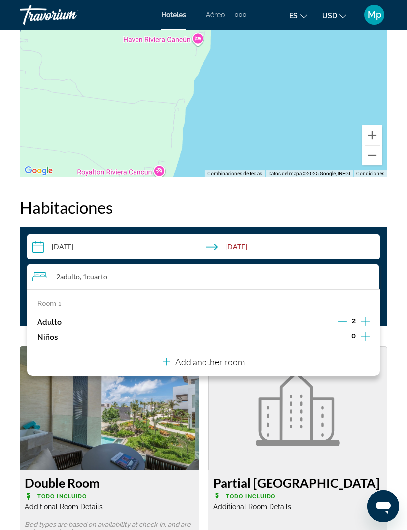
click at [251, 363] on div "Room 1 Adulto 2 Niños 0 Add another room" at bounding box center [203, 332] width 353 height 86
click at [242, 356] on p "Add another room" at bounding box center [210, 361] width 70 height 11
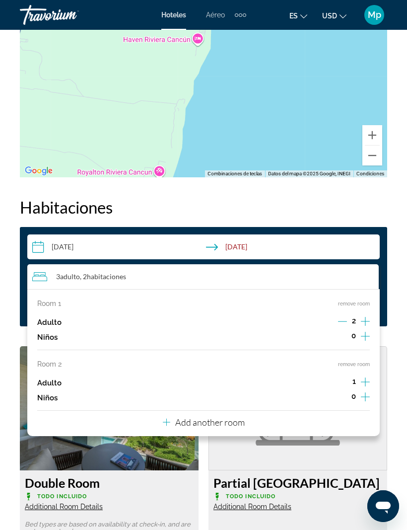
click at [366, 376] on icon "Increment adults" at bounding box center [365, 382] width 9 height 12
click at [371, 447] on figure "Main content" at bounding box center [298, 408] width 178 height 123
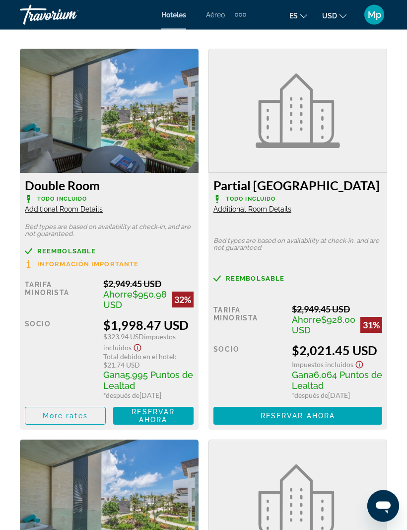
scroll to position [1788, 0]
click at [163, 428] on span "Main content" at bounding box center [153, 416] width 81 height 24
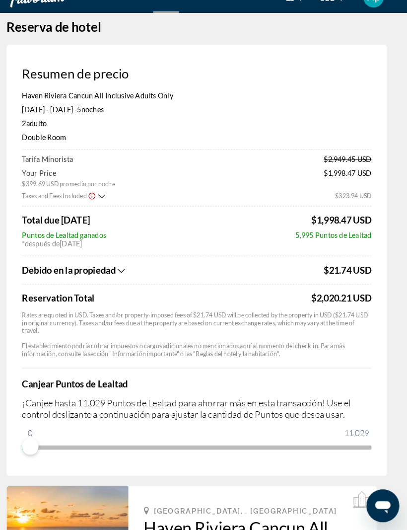
scroll to position [14, 0]
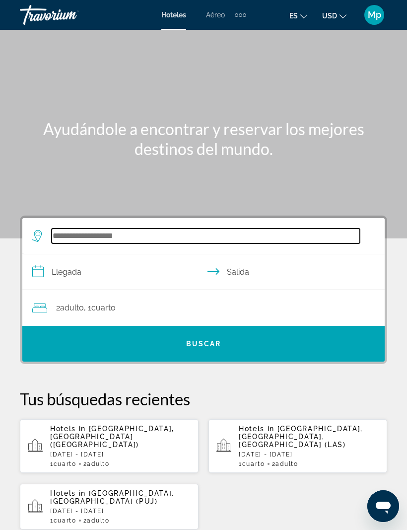
click at [81, 236] on input "Search widget" at bounding box center [206, 236] width 309 height 15
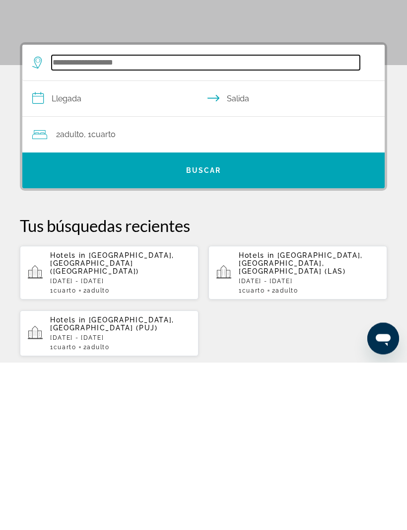
scroll to position [15, 0]
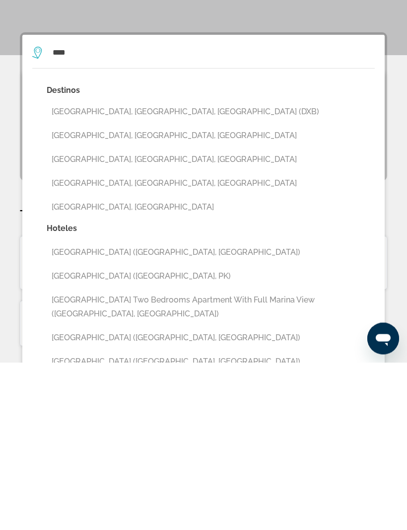
click at [144, 270] on button "[GEOGRAPHIC_DATA], [GEOGRAPHIC_DATA], [GEOGRAPHIC_DATA] (DXB)" at bounding box center [211, 279] width 328 height 19
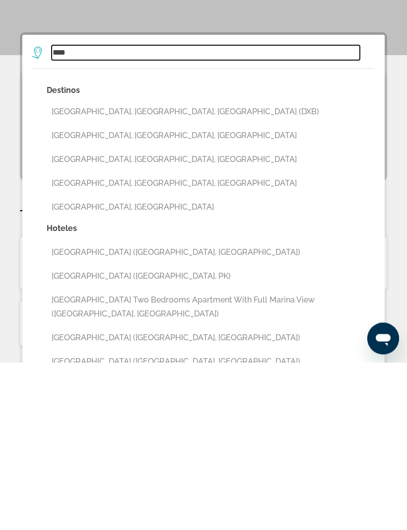
type input "**********"
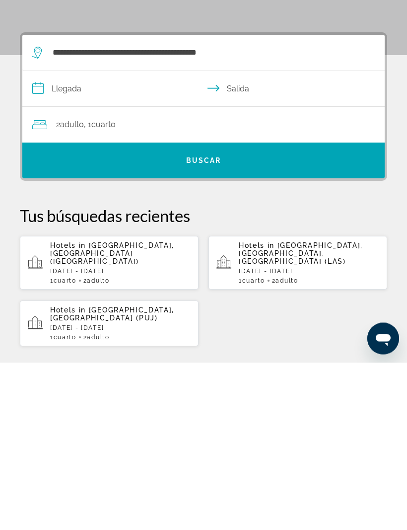
click at [74, 239] on input "**********" at bounding box center [205, 258] width 367 height 38
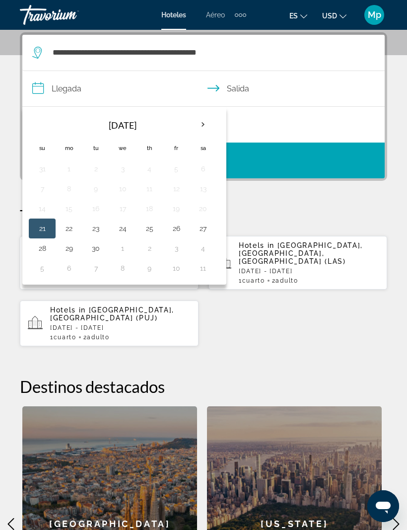
click at [199, 129] on th "Next month" at bounding box center [203, 125] width 27 height 22
click at [41, 208] on button "12" at bounding box center [42, 209] width 16 height 14
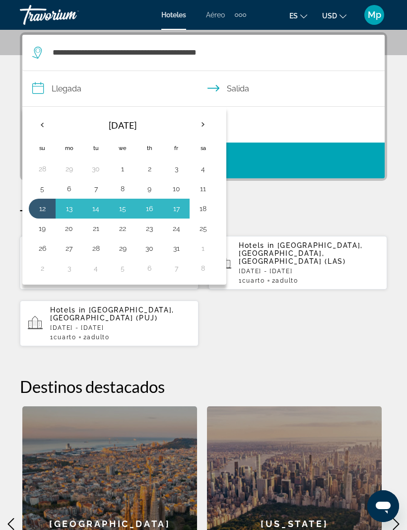
click at [209, 210] on button "18" at bounding box center [203, 209] width 16 height 14
type input "**********"
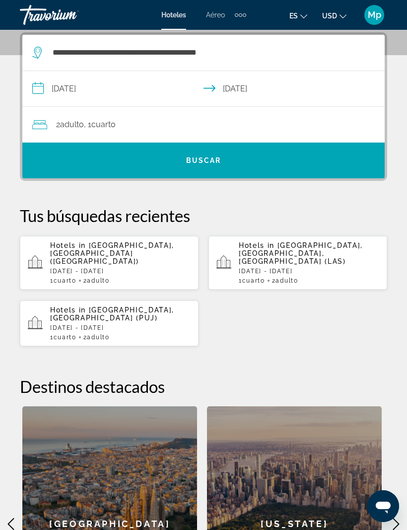
click at [229, 161] on span "Search widget" at bounding box center [203, 161] width 363 height 24
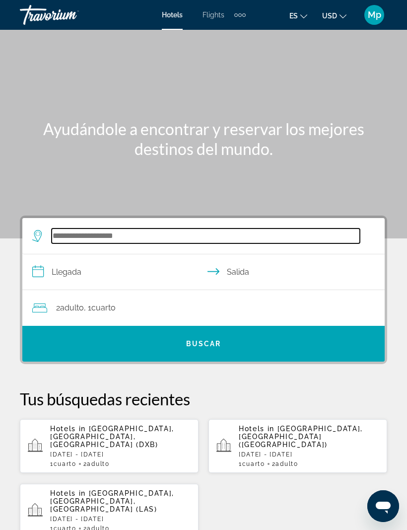
click at [97, 234] on input "Search widget" at bounding box center [206, 236] width 309 height 15
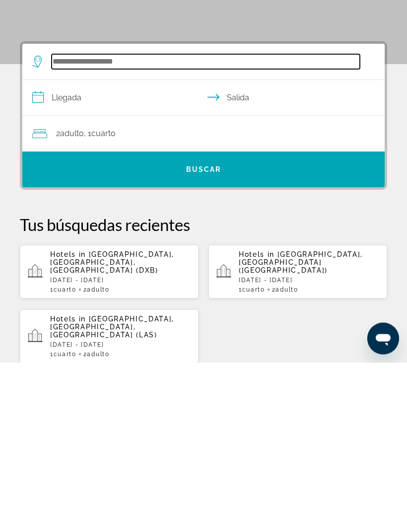
scroll to position [15, 0]
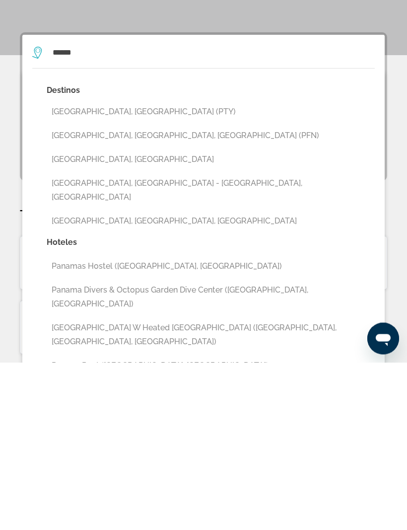
click at [143, 270] on button "[GEOGRAPHIC_DATA], [GEOGRAPHIC_DATA] (PTY)" at bounding box center [211, 279] width 328 height 19
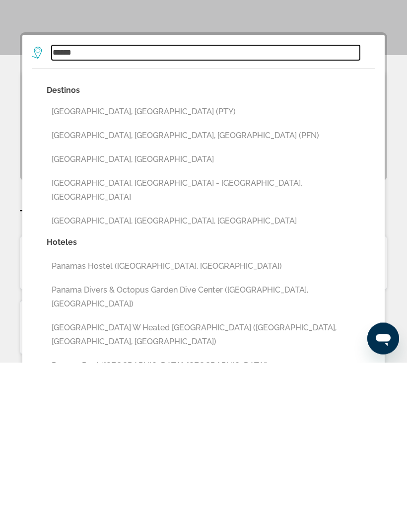
type input "**********"
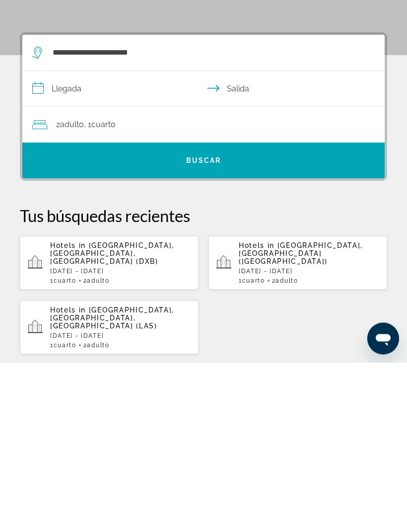
click at [73, 239] on input "**********" at bounding box center [205, 258] width 367 height 38
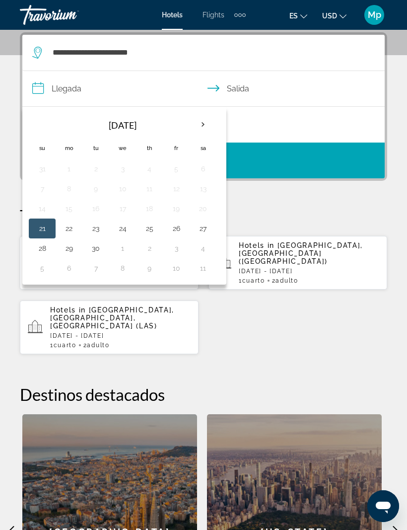
click at [196, 124] on th "Next month" at bounding box center [203, 125] width 27 height 22
click at [43, 207] on button "12" at bounding box center [42, 209] width 16 height 14
click at [204, 206] on button "18" at bounding box center [203, 209] width 16 height 14
type input "**********"
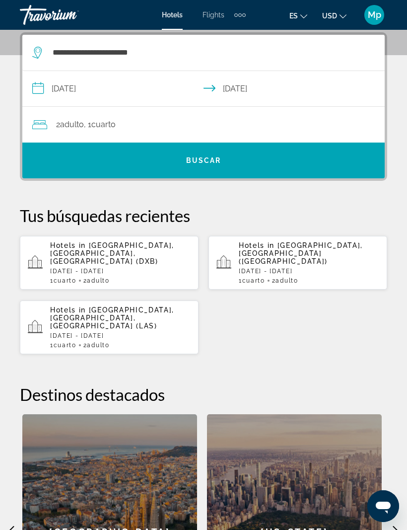
click at [233, 156] on span "Search widget" at bounding box center [203, 161] width 363 height 24
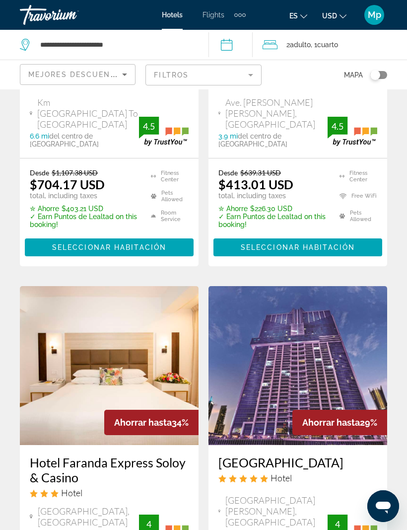
scroll to position [1585, 0]
click at [243, 72] on mat-form-field "Filtros" at bounding box center [204, 75] width 116 height 21
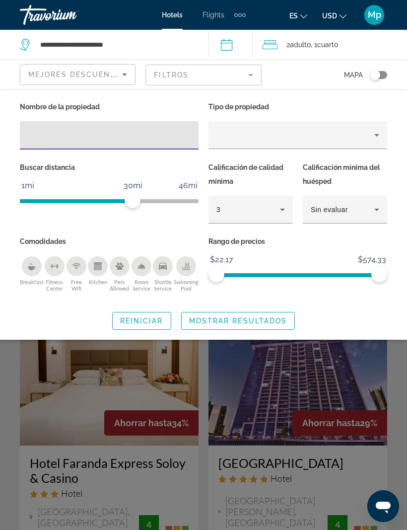
click at [36, 133] on input "Hotel Filters" at bounding box center [109, 136] width 163 height 12
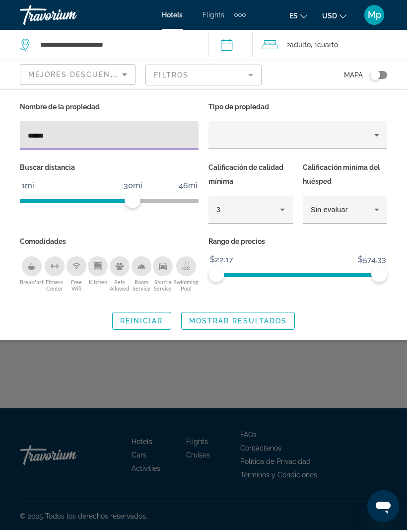
type input "******"
click at [375, 133] on icon "Property type" at bounding box center [377, 135] width 12 height 12
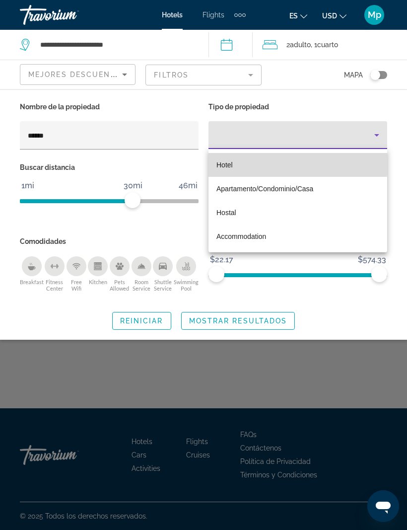
click at [237, 158] on mat-option "Hotel" at bounding box center [298, 165] width 179 height 24
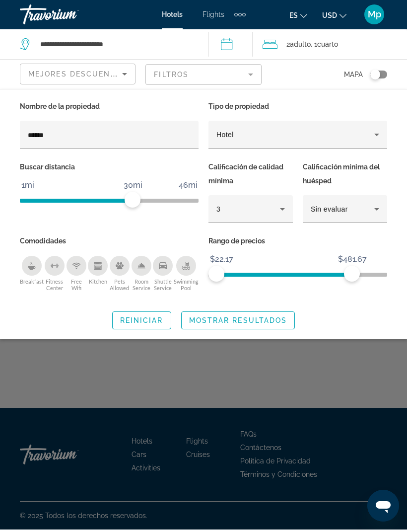
click at [276, 317] on span "Mostrar resultados" at bounding box center [238, 321] width 98 height 8
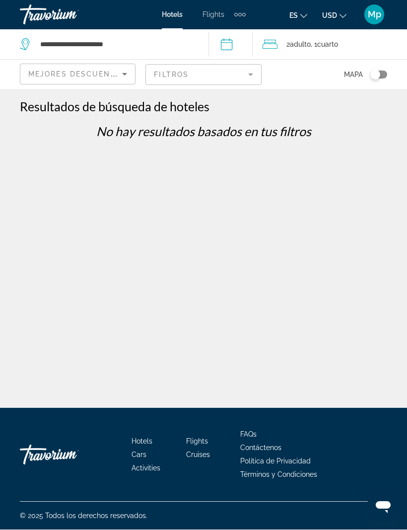
click at [249, 78] on mat-form-field "Filtros" at bounding box center [204, 75] width 116 height 21
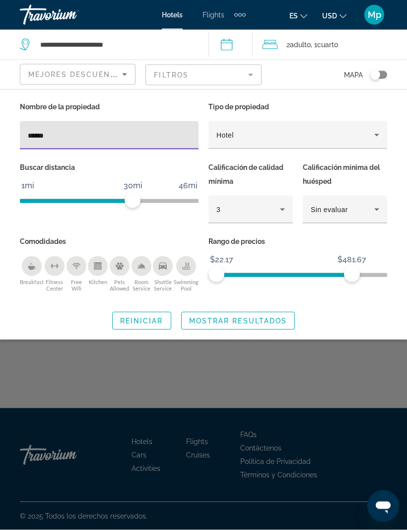
click at [70, 139] on input "******" at bounding box center [109, 136] width 163 height 12
type input "*****"
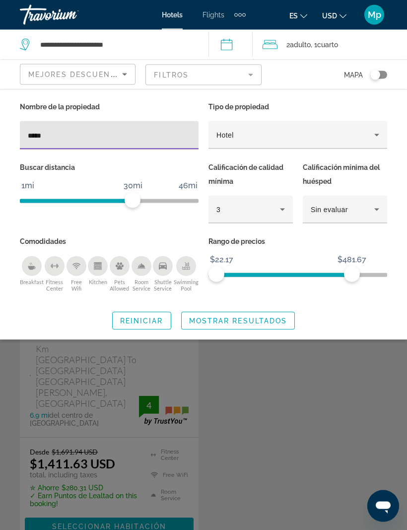
click at [272, 314] on span "Search widget" at bounding box center [238, 321] width 113 height 24
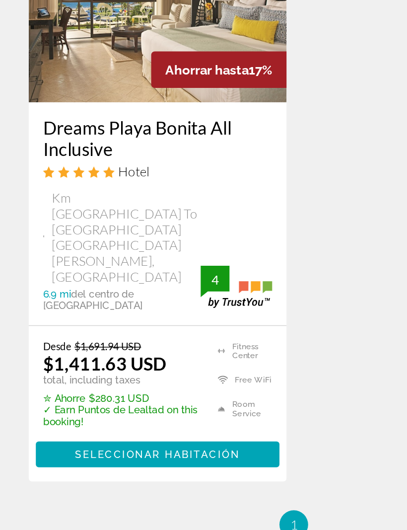
scroll to position [72, 0]
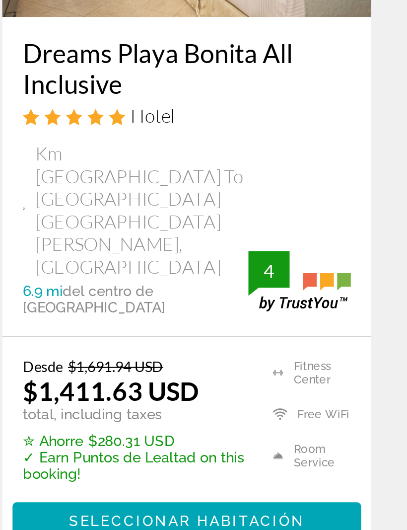
click at [148, 443] on span "Main content" at bounding box center [109, 455] width 169 height 24
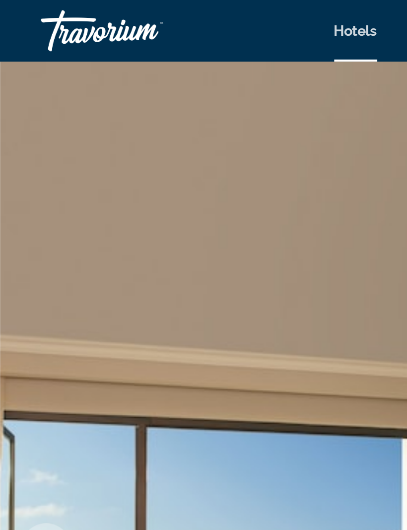
click at [144, 151] on img "Main content" at bounding box center [203, 266] width 407 height 472
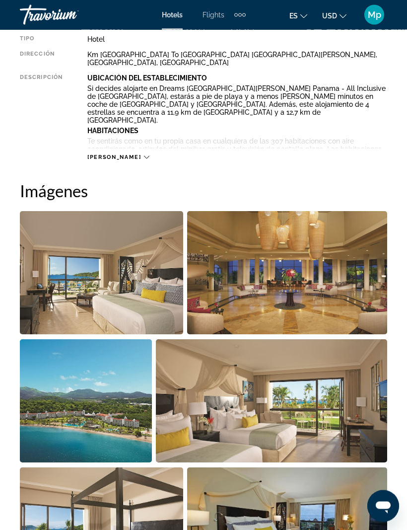
scroll to position [548, 0]
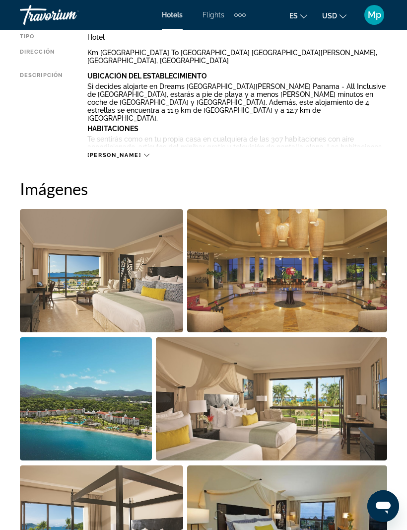
click at [119, 270] on img "Open full-screen image slider" at bounding box center [101, 270] width 163 height 123
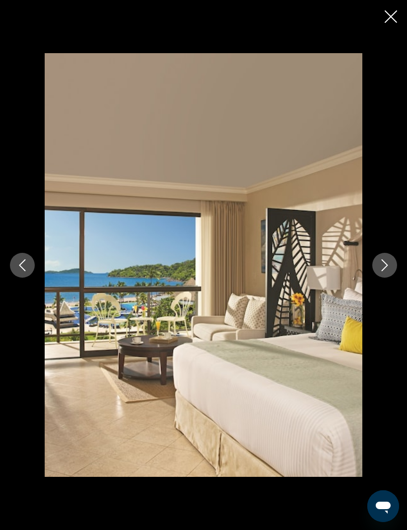
click at [385, 271] on icon "Next image" at bounding box center [385, 265] width 12 height 12
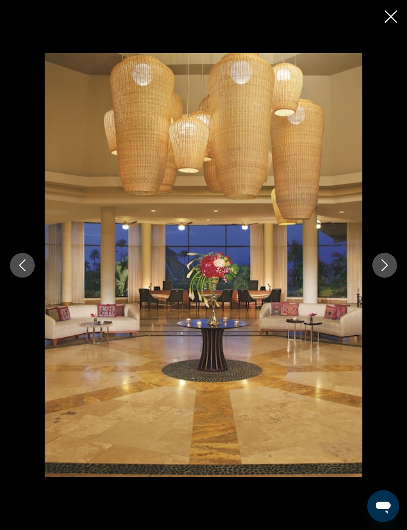
click at [389, 274] on button "Next image" at bounding box center [385, 265] width 25 height 25
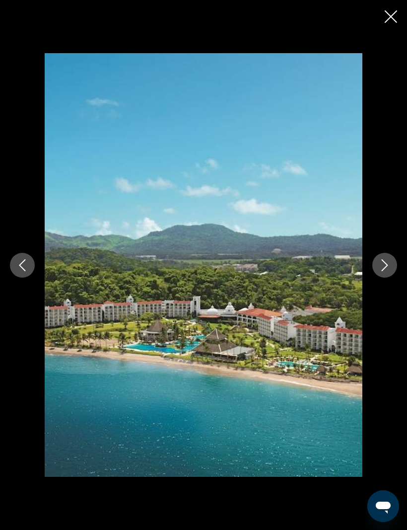
click at [388, 271] on icon "Next image" at bounding box center [385, 265] width 12 height 12
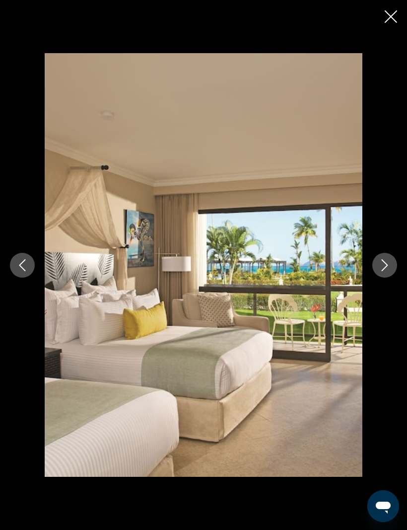
click at [387, 271] on icon "Next image" at bounding box center [385, 265] width 6 height 12
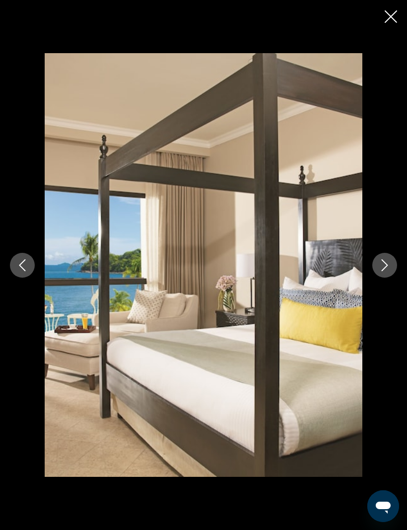
click at [383, 271] on icon "Next image" at bounding box center [385, 265] width 12 height 12
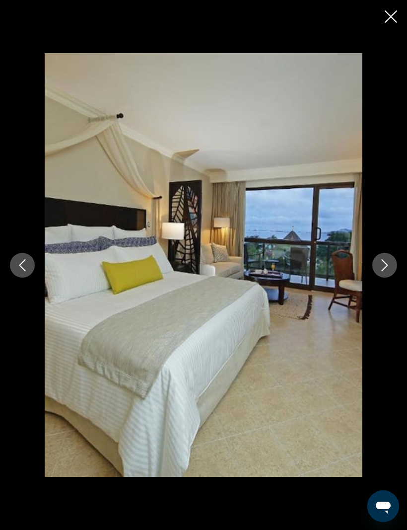
click at [382, 271] on icon "Next image" at bounding box center [385, 265] width 12 height 12
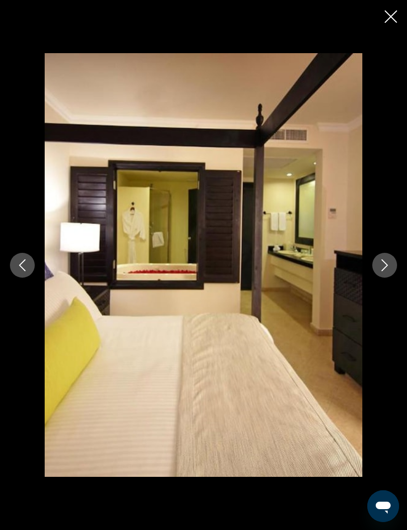
click at [382, 271] on icon "Next image" at bounding box center [385, 265] width 12 height 12
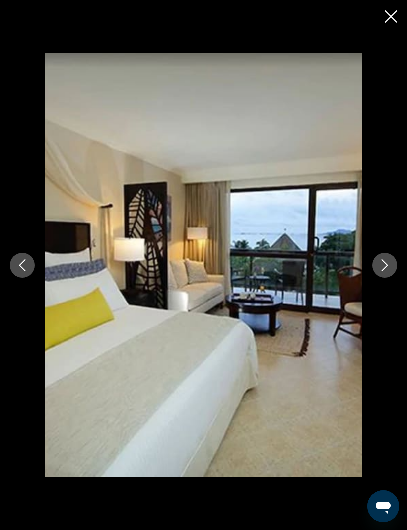
click at [381, 271] on icon "Next image" at bounding box center [385, 265] width 12 height 12
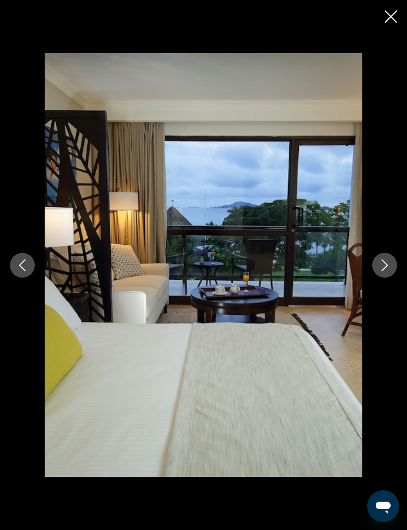
click at [383, 278] on button "Next image" at bounding box center [385, 265] width 25 height 25
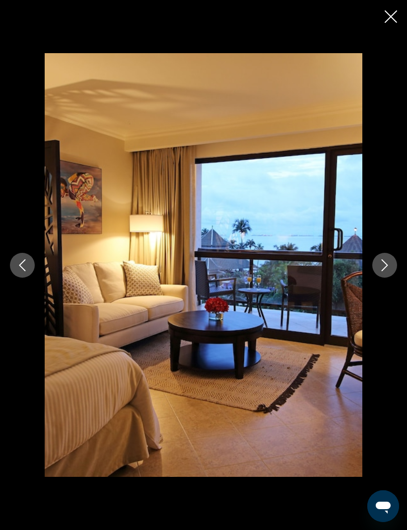
click at [382, 271] on icon "Next image" at bounding box center [385, 265] width 6 height 12
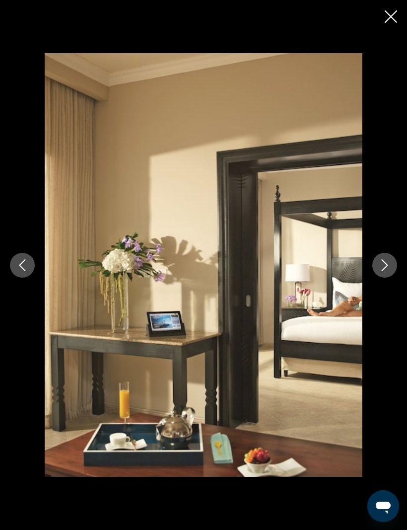
click at [380, 278] on button "Next image" at bounding box center [385, 265] width 25 height 25
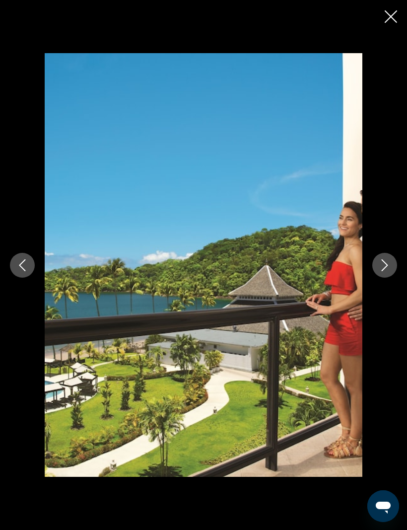
click at [384, 271] on icon "Next image" at bounding box center [385, 265] width 12 height 12
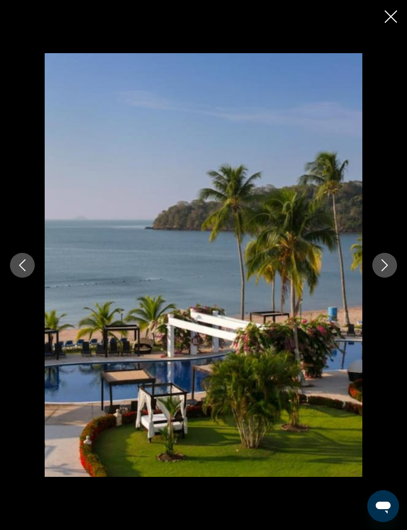
click at [383, 278] on button "Next image" at bounding box center [385, 265] width 25 height 25
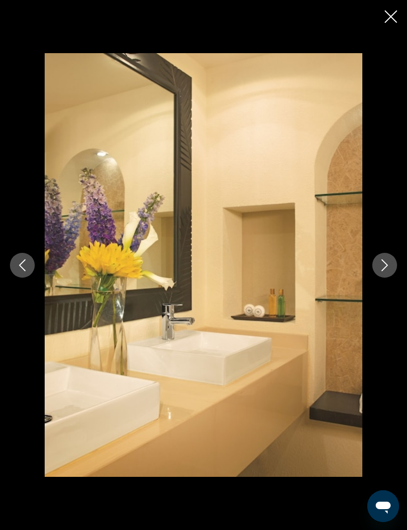
click at [381, 271] on icon "Next image" at bounding box center [385, 265] width 12 height 12
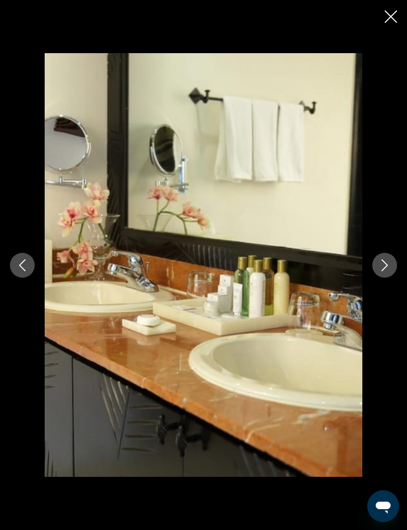
click at [383, 271] on icon "Next image" at bounding box center [385, 265] width 6 height 12
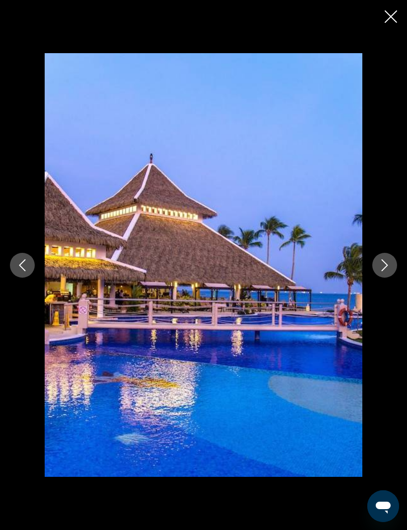
click at [381, 278] on button "Next image" at bounding box center [385, 265] width 25 height 25
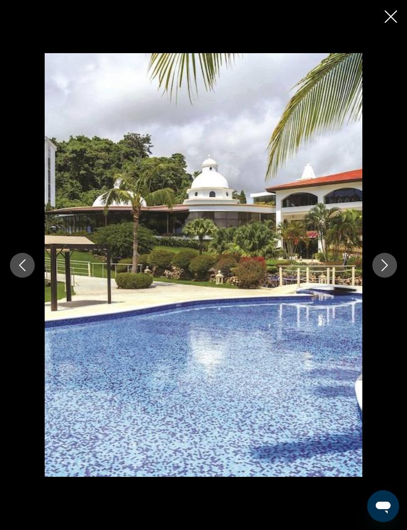
click at [384, 271] on icon "Next image" at bounding box center [385, 265] width 12 height 12
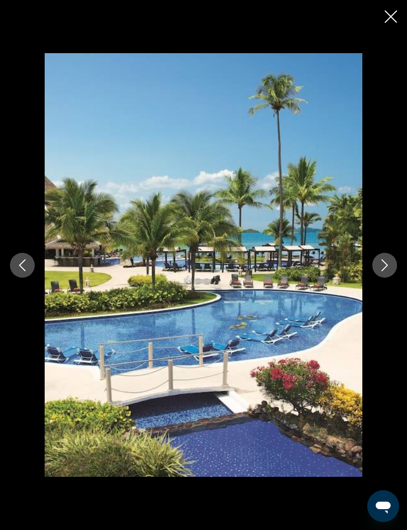
click at [381, 278] on button "Next image" at bounding box center [385, 265] width 25 height 25
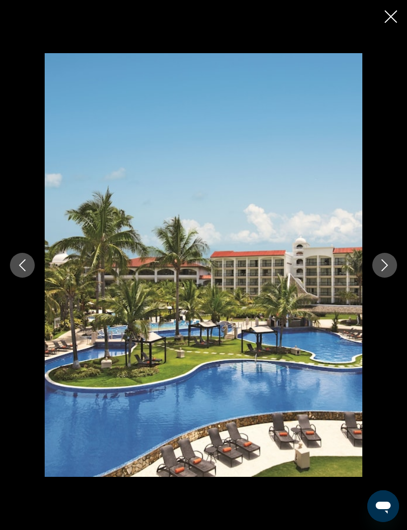
click at [381, 271] on icon "Next image" at bounding box center [385, 265] width 12 height 12
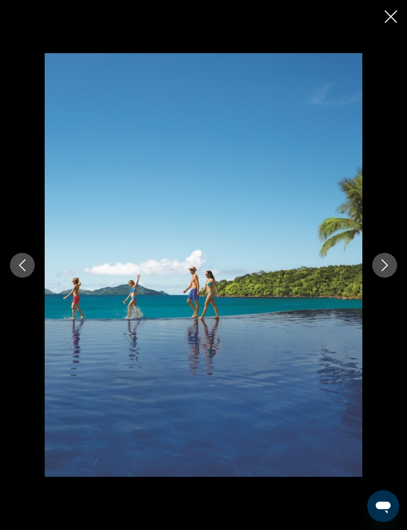
click at [386, 271] on icon "Next image" at bounding box center [385, 265] width 12 height 12
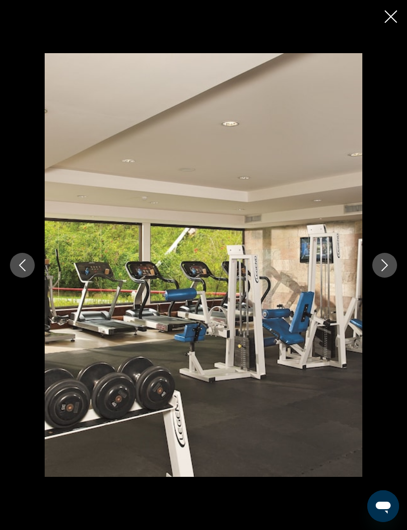
click at [383, 271] on icon "Next image" at bounding box center [385, 265] width 12 height 12
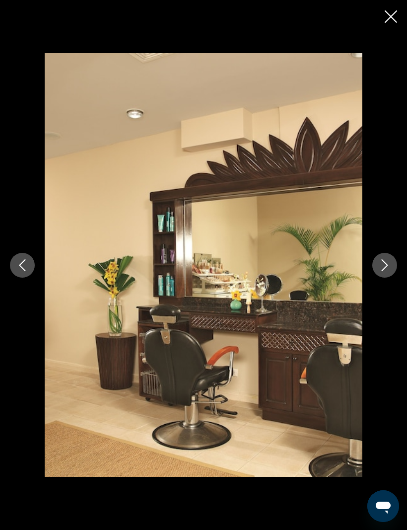
click at [382, 271] on icon "Next image" at bounding box center [385, 265] width 12 height 12
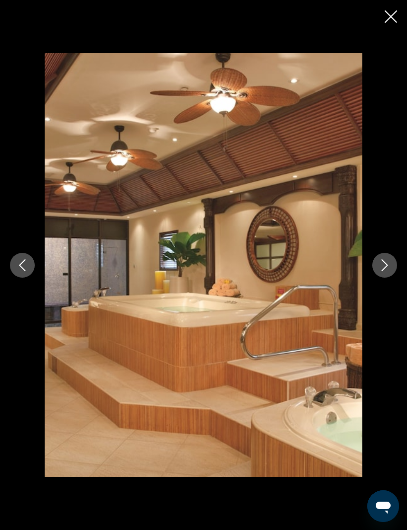
click at [387, 271] on icon "Next image" at bounding box center [385, 265] width 12 height 12
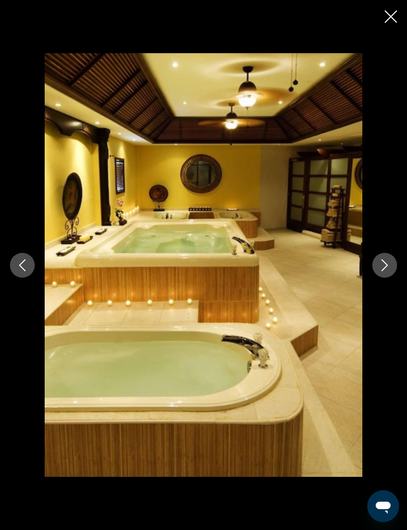
click at [387, 271] on icon "Next image" at bounding box center [385, 265] width 6 height 12
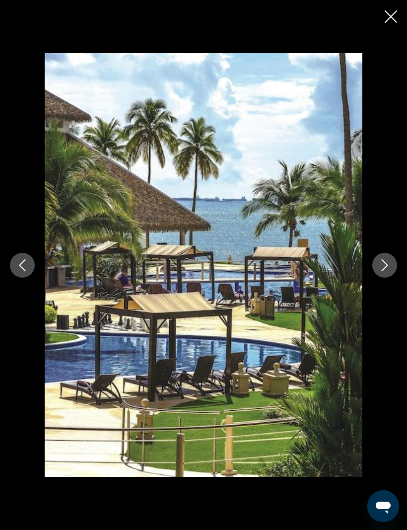
click at [382, 278] on button "Next image" at bounding box center [385, 265] width 25 height 25
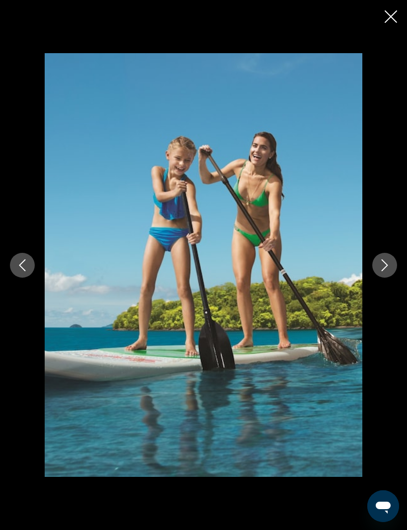
click at [393, 15] on icon "Close slideshow" at bounding box center [391, 16] width 12 height 12
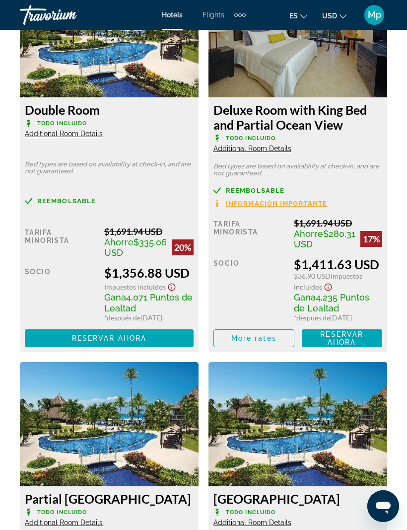
scroll to position [1805, 0]
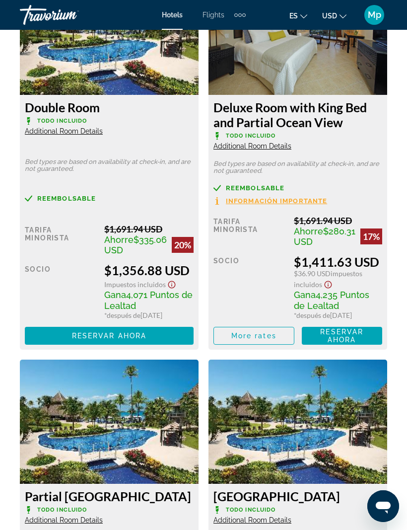
click at [169, 348] on span "Main content" at bounding box center [109, 336] width 169 height 24
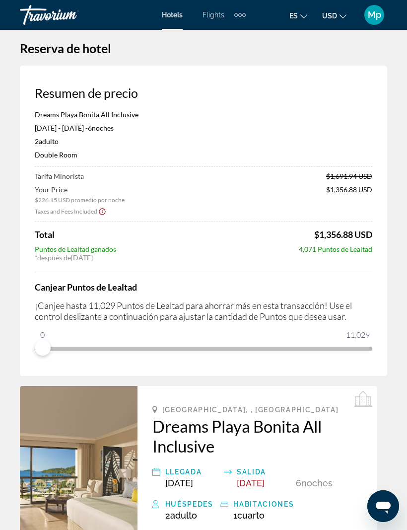
scroll to position [8, 0]
click at [131, 139] on div "2 Adulto Adulto , 0 Niño Niños ( edades )" at bounding box center [204, 142] width 338 height 8
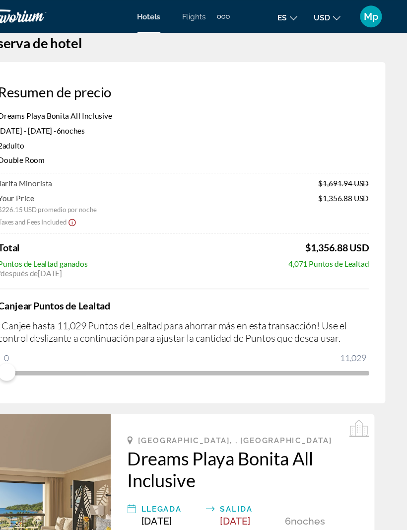
scroll to position [18, 0]
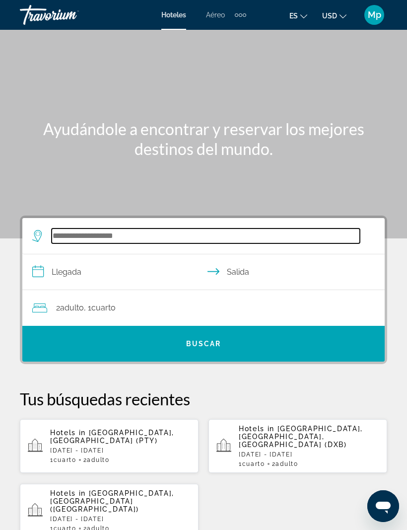
click at [91, 230] on input "Search widget" at bounding box center [206, 236] width 309 height 15
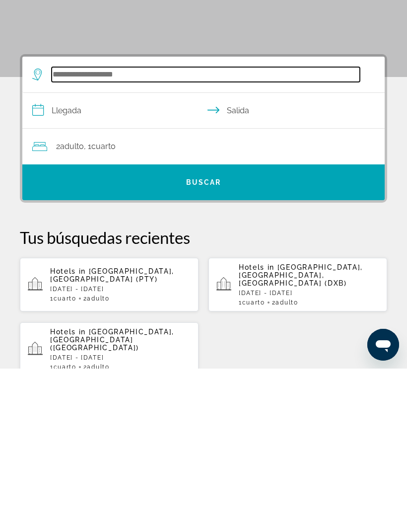
scroll to position [15, 0]
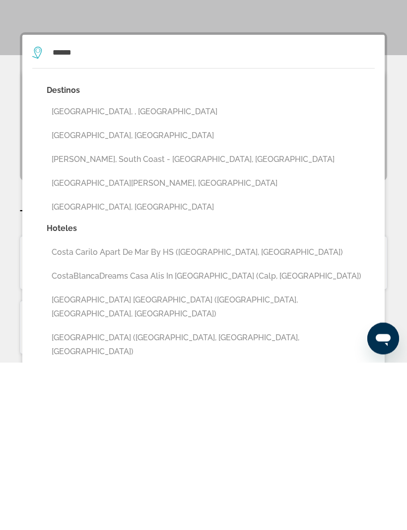
click at [129, 270] on button "[GEOGRAPHIC_DATA], , [GEOGRAPHIC_DATA]" at bounding box center [211, 279] width 328 height 19
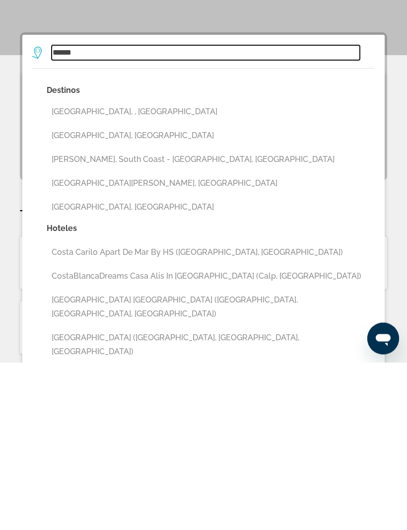
type input "**********"
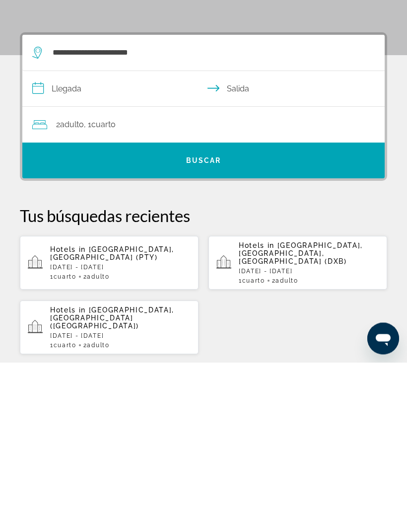
click at [78, 239] on input "**********" at bounding box center [205, 258] width 367 height 38
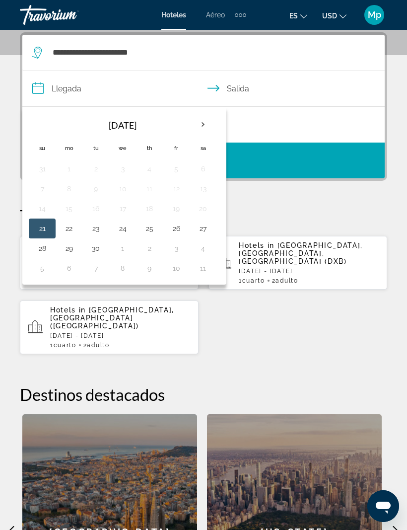
click at [209, 122] on th "Next month" at bounding box center [203, 125] width 27 height 22
click at [43, 225] on button "19" at bounding box center [42, 229] width 16 height 14
click at [202, 226] on button "25" at bounding box center [203, 229] width 16 height 14
type input "**********"
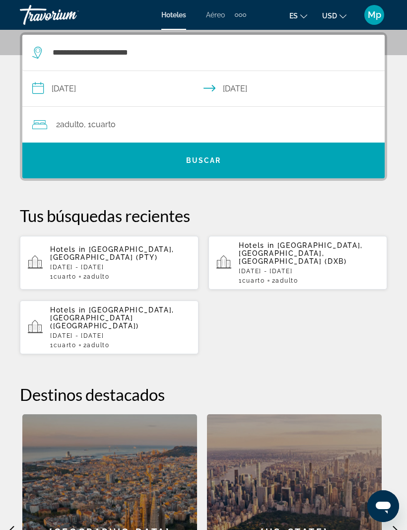
click at [236, 156] on span "Search widget" at bounding box center [203, 161] width 363 height 24
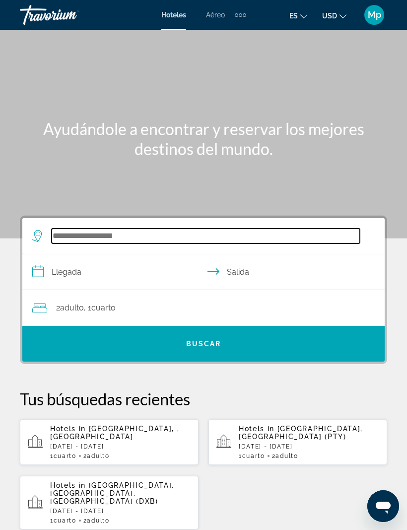
click at [68, 229] on input "Search widget" at bounding box center [206, 236] width 309 height 15
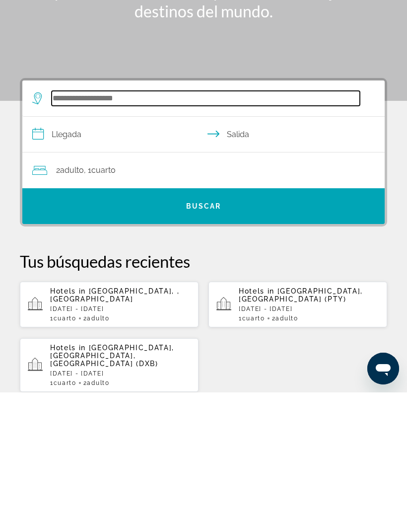
scroll to position [15, 0]
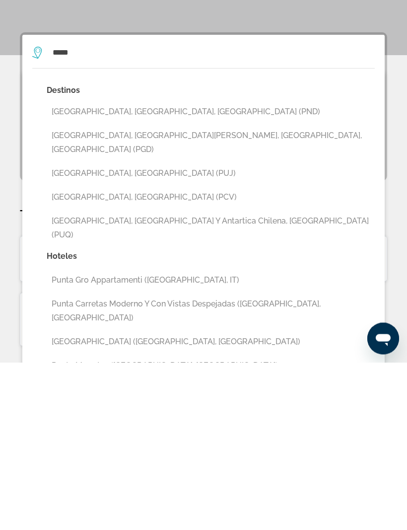
click at [130, 270] on button "[GEOGRAPHIC_DATA], [GEOGRAPHIC_DATA], [GEOGRAPHIC_DATA] (PND)" at bounding box center [211, 279] width 328 height 19
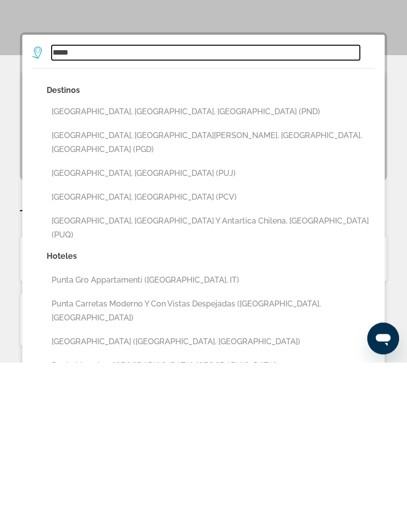
type input "**********"
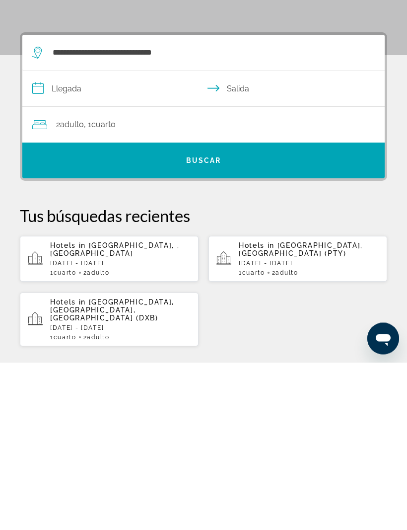
click at [76, 239] on input "**********" at bounding box center [205, 258] width 367 height 38
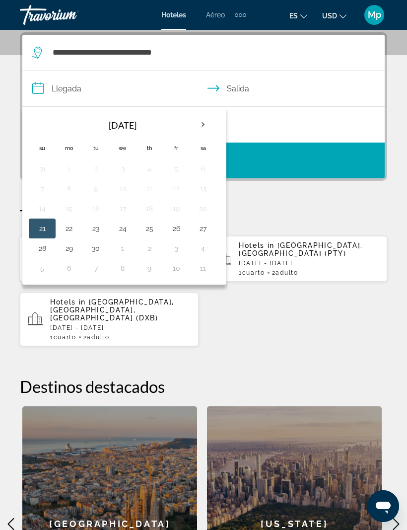
click at [202, 124] on th "Next month" at bounding box center [203, 125] width 27 height 22
click at [43, 227] on button "19" at bounding box center [42, 229] width 16 height 14
click at [203, 225] on button "25" at bounding box center [203, 229] width 16 height 14
type input "**********"
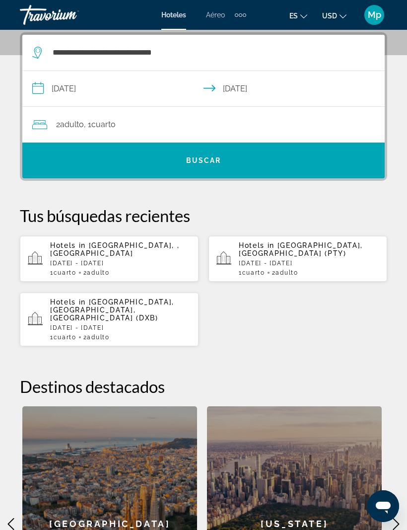
click at [156, 121] on div "2 Adulto Adulto , 1 Cuarto habitaciones" at bounding box center [208, 125] width 353 height 14
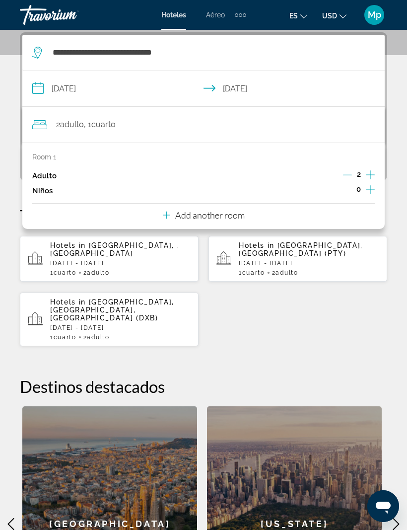
click at [227, 213] on p "Add another room" at bounding box center [210, 215] width 70 height 11
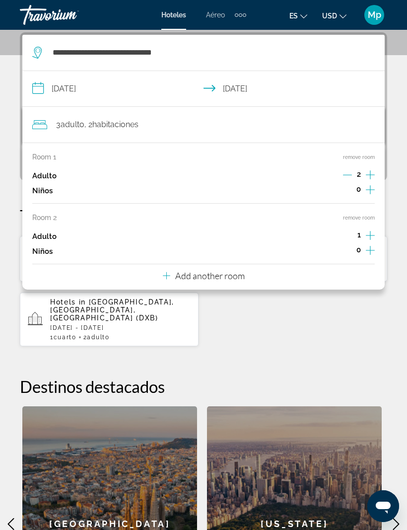
click at [233, 272] on p "Add another room" at bounding box center [210, 275] width 70 height 11
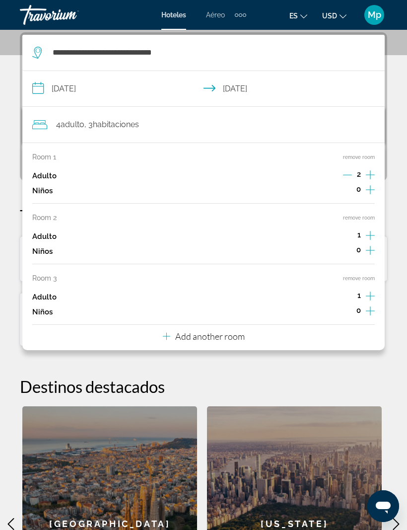
click at [241, 332] on p "Add another room" at bounding box center [210, 336] width 70 height 11
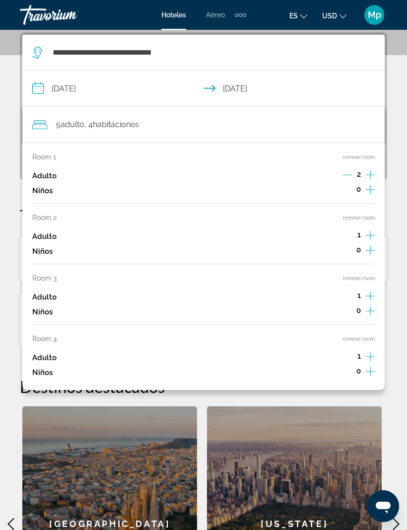
click at [365, 336] on button "remove room" at bounding box center [359, 339] width 32 height 6
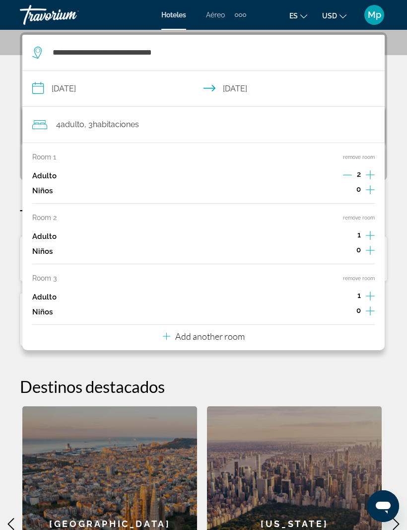
click at [358, 275] on button "remove room" at bounding box center [359, 278] width 32 height 6
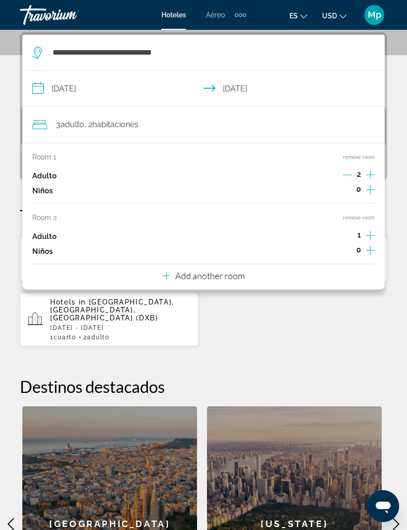
click at [359, 215] on button "remove room" at bounding box center [359, 218] width 32 height 6
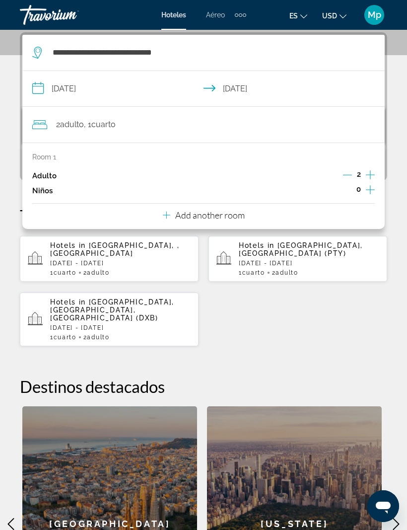
click at [320, 315] on div "Hotels in Costa Rica, , Costa Rica Sun, 19 Oct - Sat, 25 Oct 1 Cuarto habitacio…" at bounding box center [204, 290] width 368 height 111
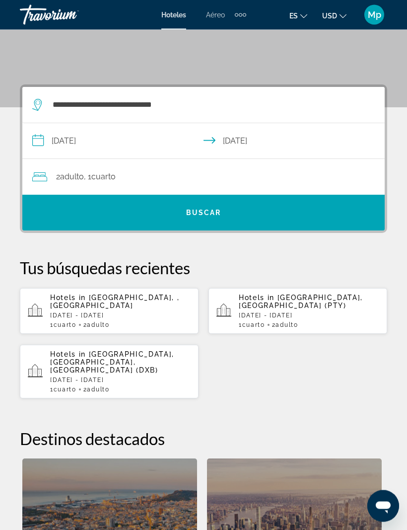
scroll to position [131, 0]
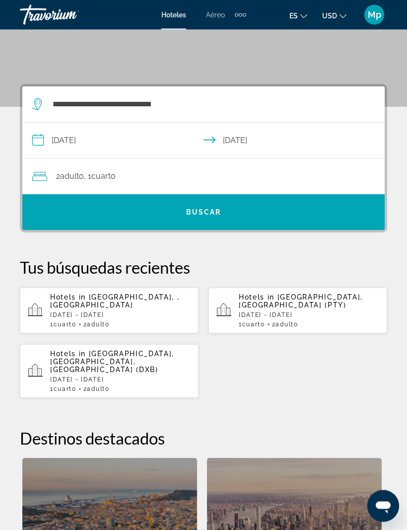
click at [318, 207] on span "Search widget" at bounding box center [203, 213] width 363 height 24
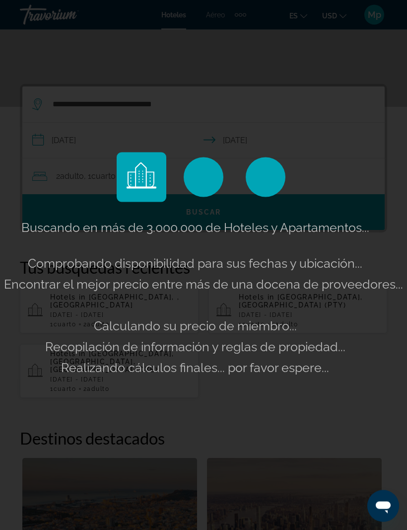
scroll to position [132, 0]
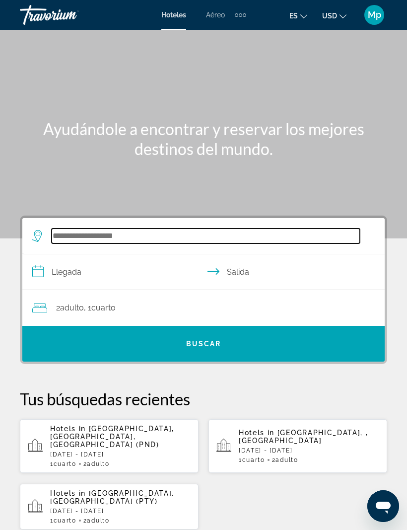
click at [71, 232] on input "Search widget" at bounding box center [206, 236] width 309 height 15
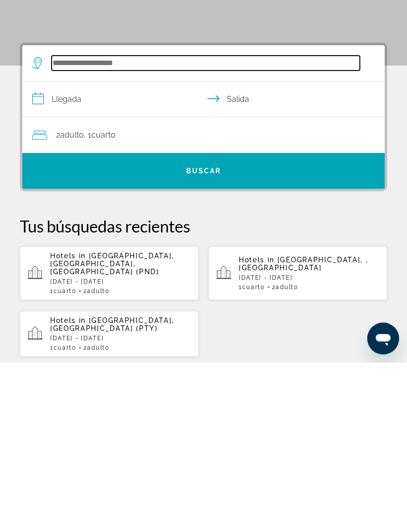
scroll to position [15, 0]
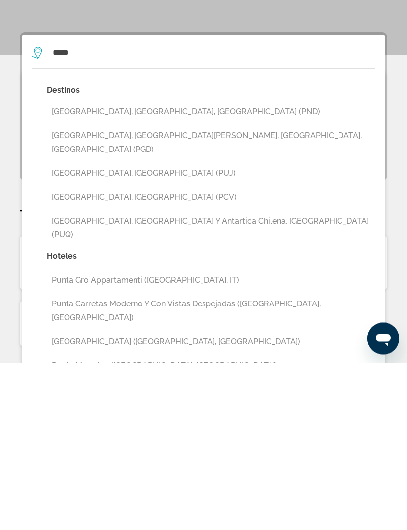
click at [181, 332] on button "[GEOGRAPHIC_DATA], [GEOGRAPHIC_DATA] (PUJ)" at bounding box center [211, 341] width 328 height 19
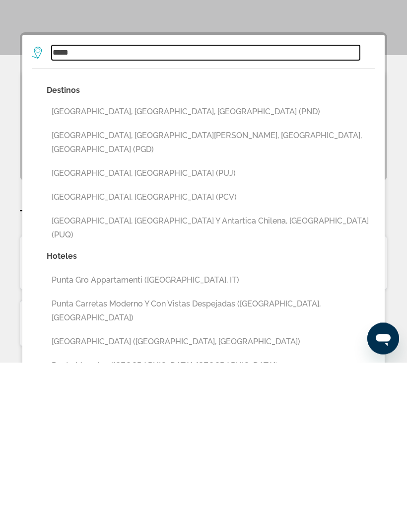
type input "**********"
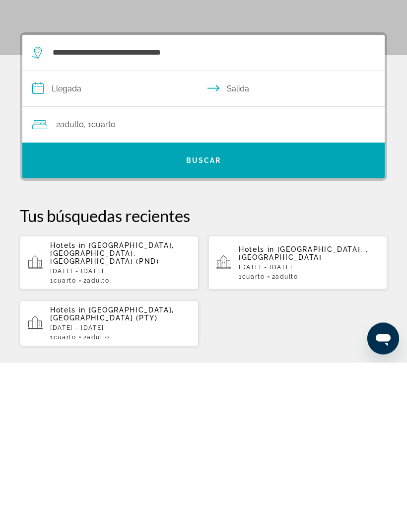
click at [73, 239] on input "**********" at bounding box center [205, 258] width 367 height 38
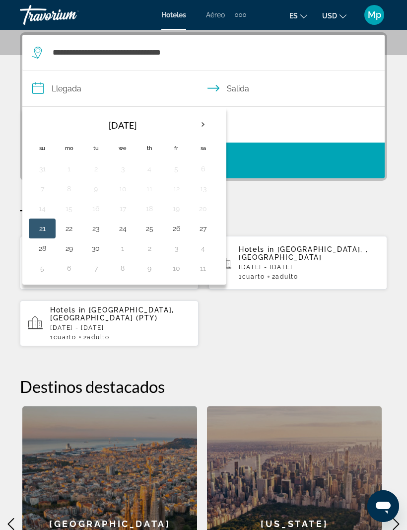
click at [199, 125] on th "Next month" at bounding box center [203, 125] width 27 height 22
click at [43, 231] on button "19" at bounding box center [42, 229] width 16 height 14
click at [205, 228] on button "25" at bounding box center [203, 229] width 16 height 14
type input "**********"
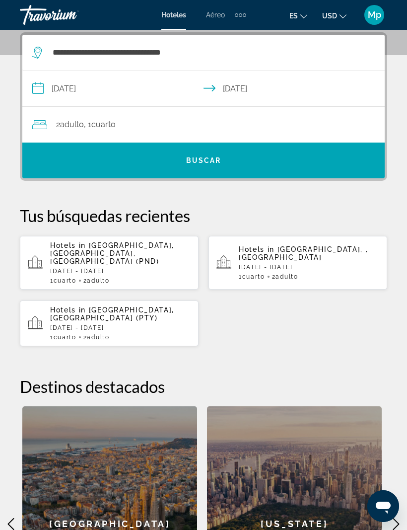
click at [254, 154] on span "Search widget" at bounding box center [203, 161] width 363 height 24
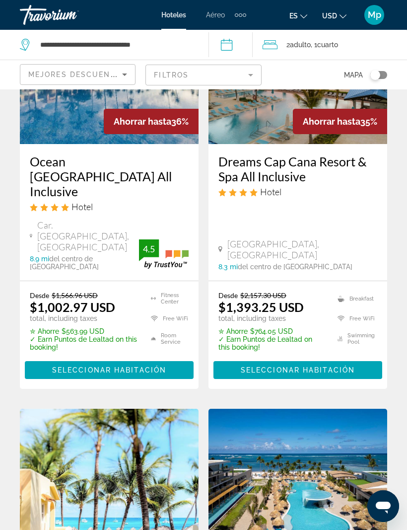
scroll to position [961, 0]
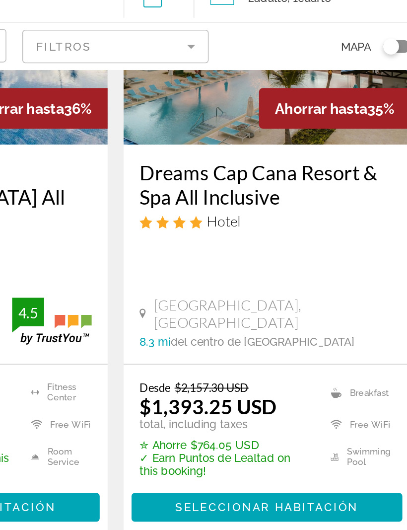
click at [241, 358] on span "Seleccionar habitación" at bounding box center [298, 362] width 114 height 8
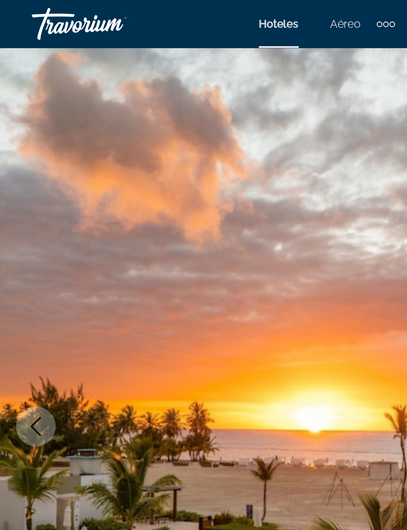
click at [176, 205] on img "Main content" at bounding box center [203, 266] width 407 height 472
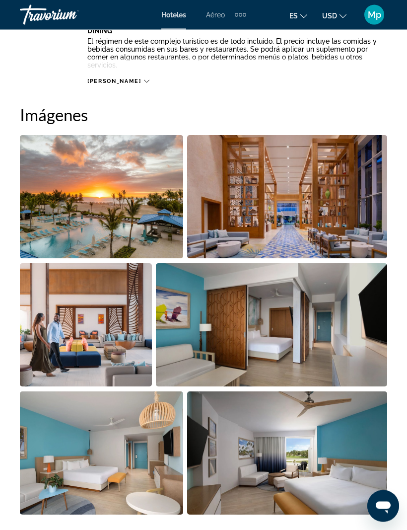
scroll to position [614, 0]
click at [126, 191] on img "Open full-screen image slider" at bounding box center [101, 196] width 163 height 123
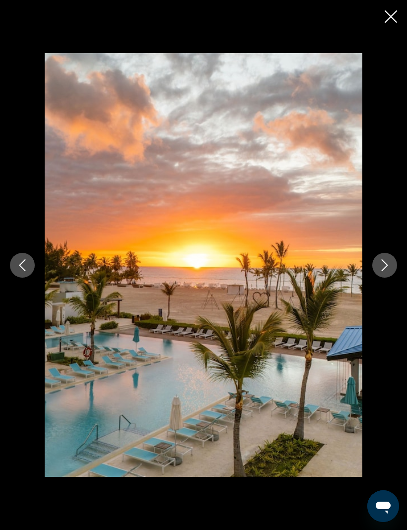
click at [383, 271] on icon "Next image" at bounding box center [385, 265] width 12 height 12
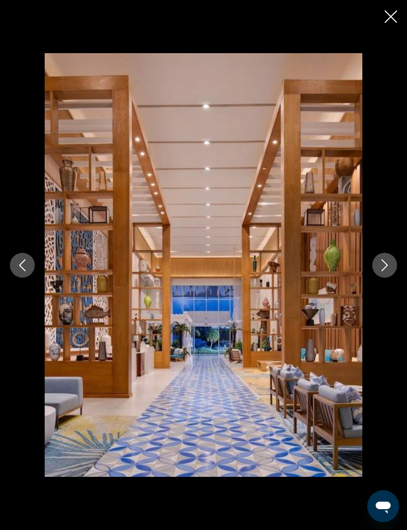
click at [386, 271] on icon "Next image" at bounding box center [385, 265] width 12 height 12
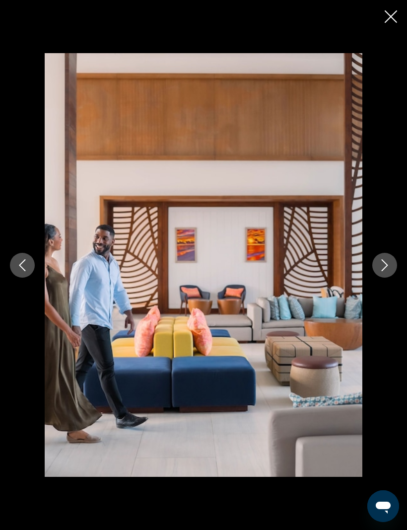
click at [382, 278] on button "Next image" at bounding box center [385, 265] width 25 height 25
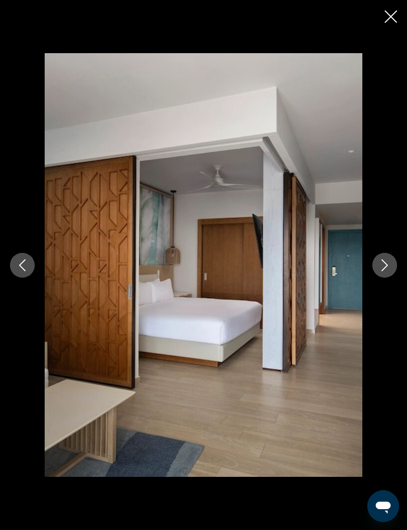
click at [383, 271] on icon "Next image" at bounding box center [385, 265] width 6 height 12
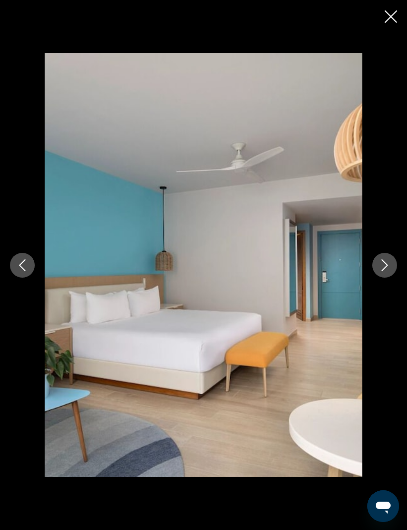
click at [383, 278] on button "Next image" at bounding box center [385, 265] width 25 height 25
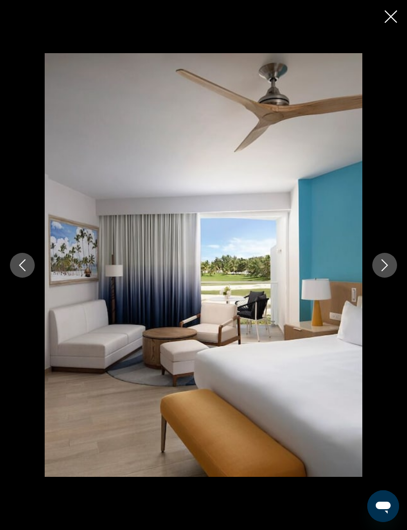
click at [386, 271] on icon "Next image" at bounding box center [385, 265] width 12 height 12
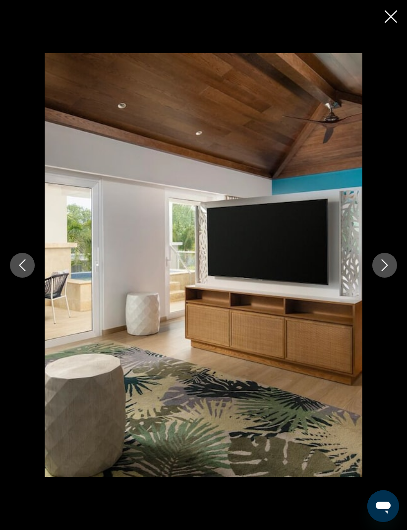
click at [383, 271] on icon "Next image" at bounding box center [385, 265] width 6 height 12
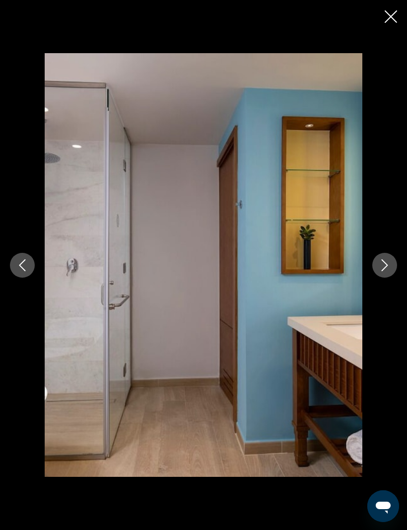
click at [383, 271] on icon "Next image" at bounding box center [385, 265] width 6 height 12
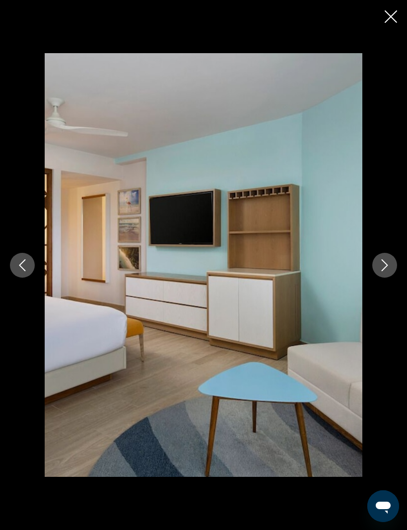
click at [385, 278] on button "Next image" at bounding box center [385, 265] width 25 height 25
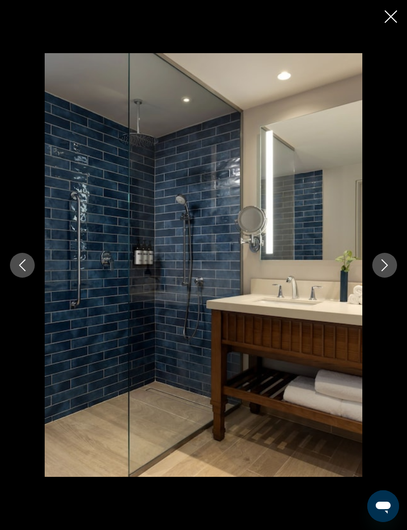
click at [382, 271] on icon "Next image" at bounding box center [385, 265] width 12 height 12
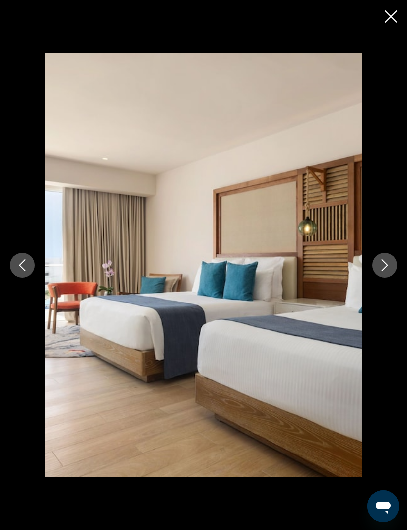
click at [381, 271] on icon "Next image" at bounding box center [385, 265] width 12 height 12
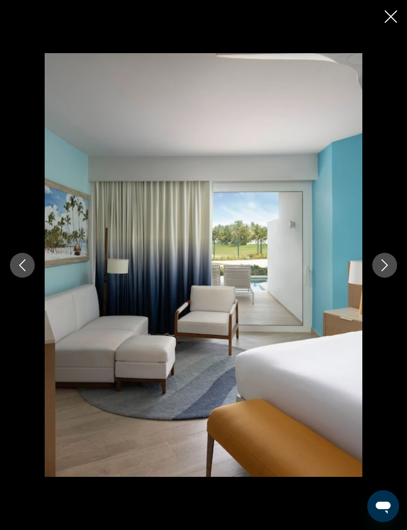
click at [384, 271] on icon "Next image" at bounding box center [385, 265] width 12 height 12
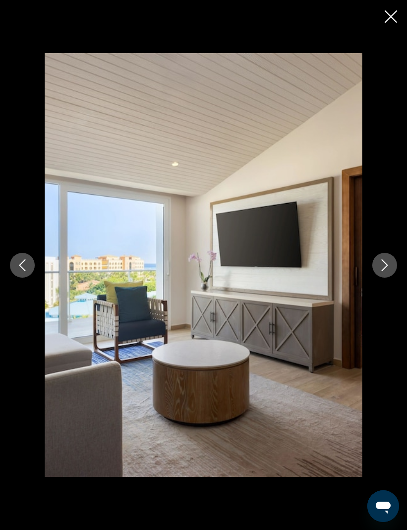
click at [382, 271] on icon "Next image" at bounding box center [385, 265] width 12 height 12
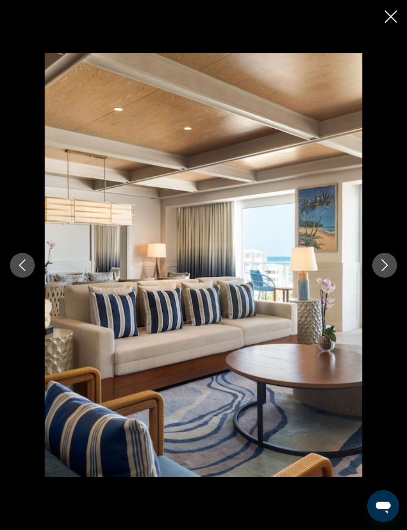
click at [383, 271] on icon "Next image" at bounding box center [385, 265] width 6 height 12
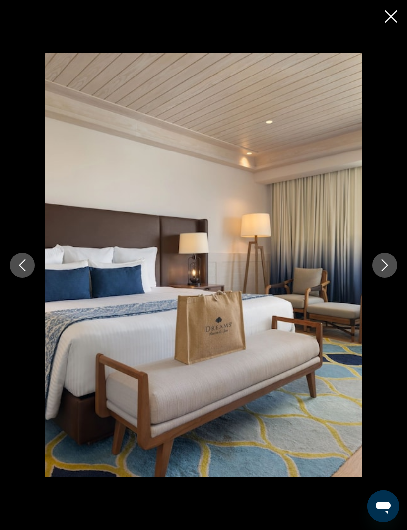
click at [383, 271] on icon "Next image" at bounding box center [385, 265] width 6 height 12
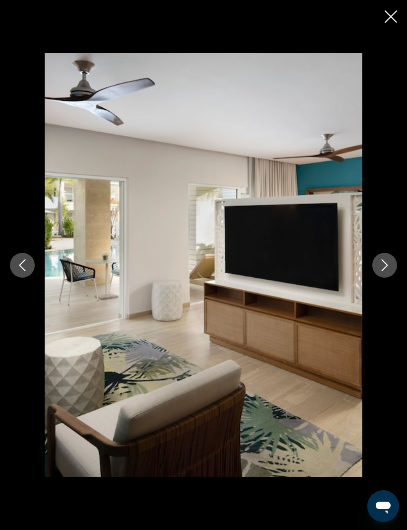
click at [392, 16] on icon "Close slideshow" at bounding box center [391, 16] width 12 height 12
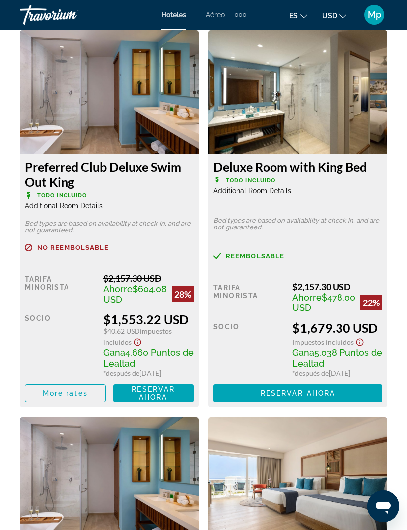
scroll to position [2131, 0]
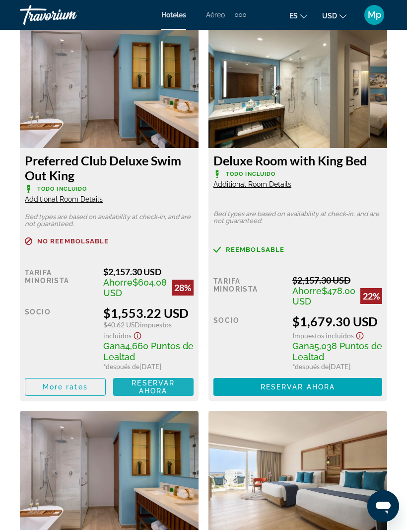
click at [167, 395] on span "Reservar ahora" at bounding box center [153, 387] width 43 height 16
